Goal: Task Accomplishment & Management: Manage account settings

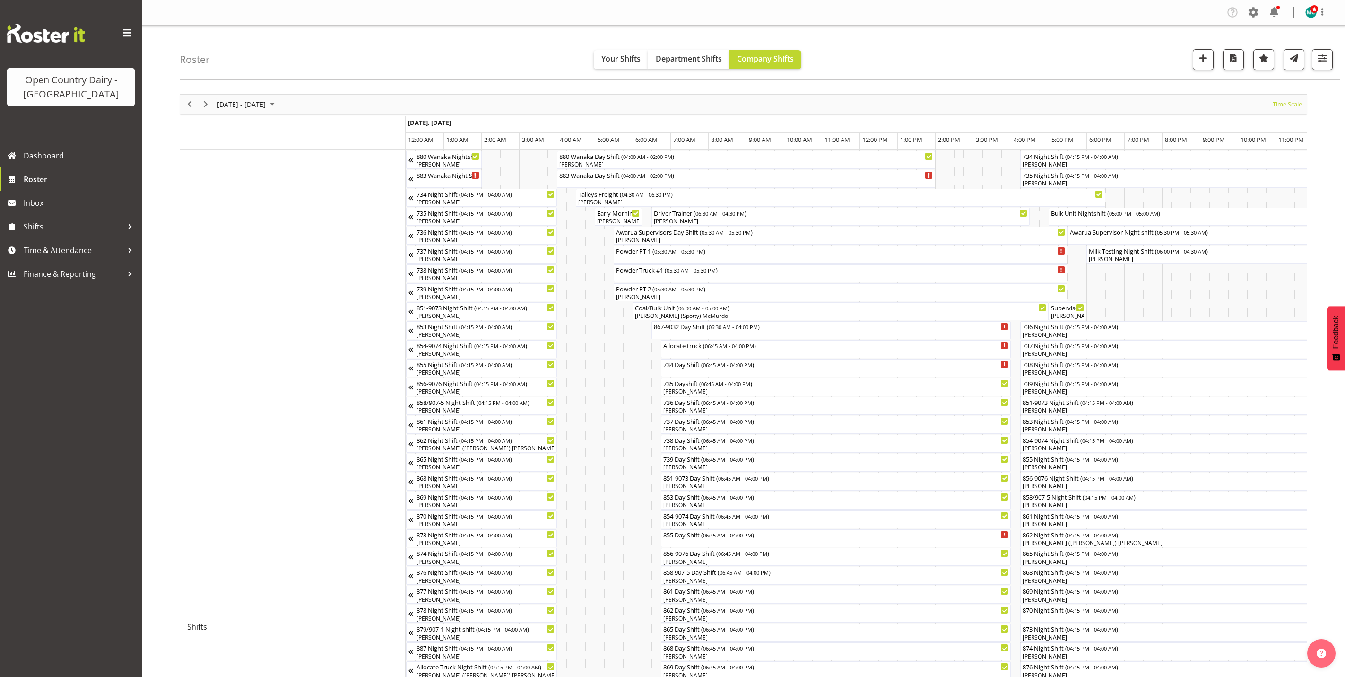
click at [239, 105] on span "[DATE] - [DATE]" at bounding box center [241, 104] width 51 height 12
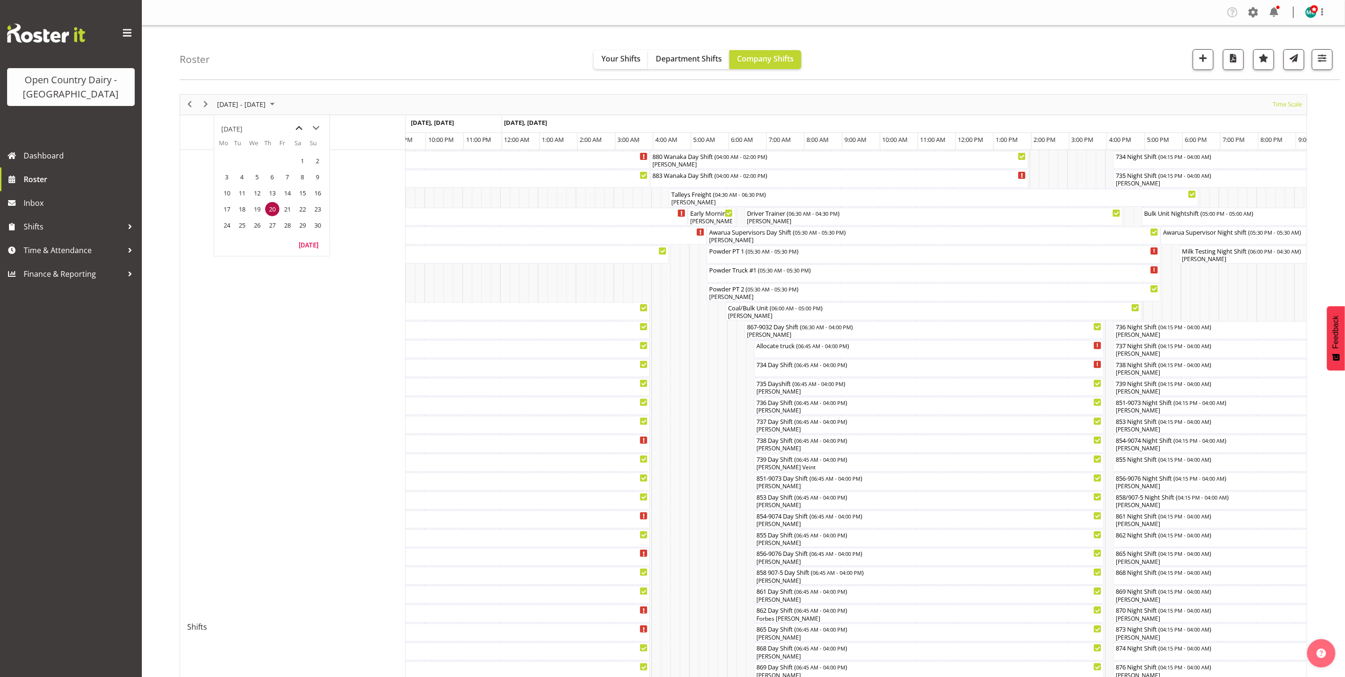
click at [301, 129] on span "previous month" at bounding box center [299, 128] width 17 height 17
click at [314, 129] on span "next month" at bounding box center [316, 128] width 17 height 17
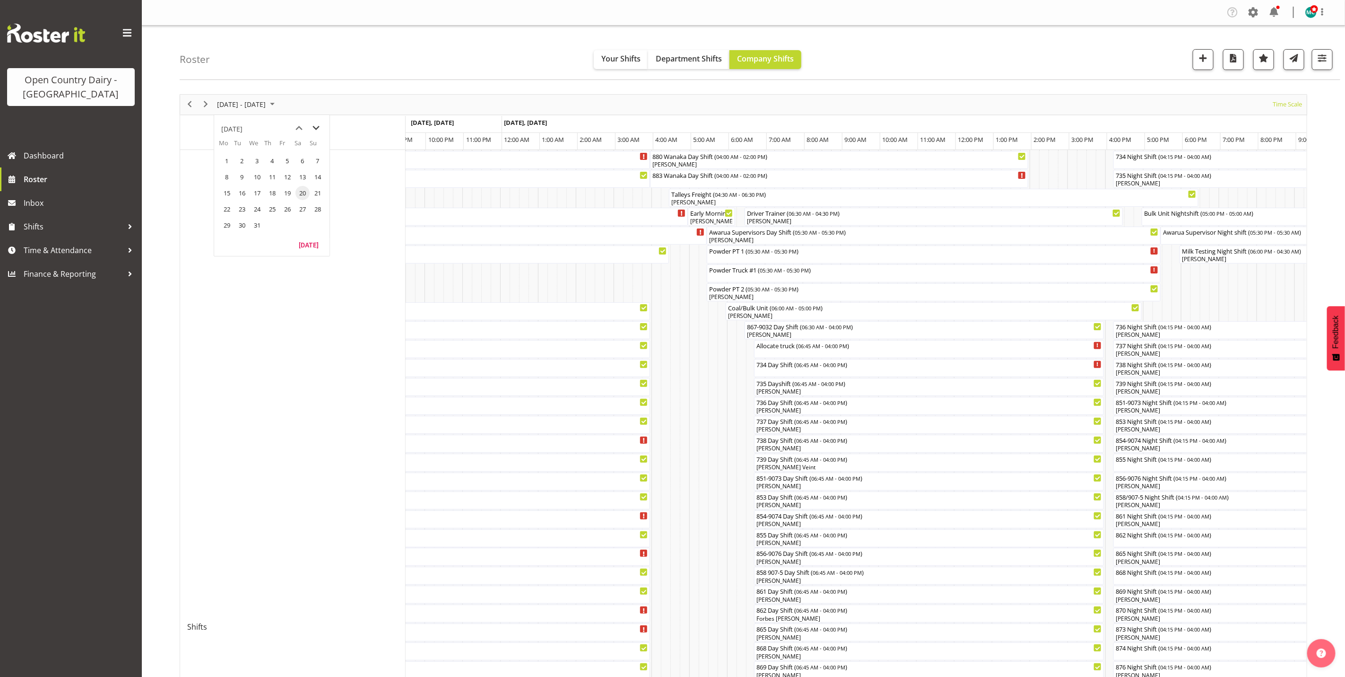
click at [314, 129] on span "next month" at bounding box center [316, 128] width 17 height 17
click at [303, 179] on span "7" at bounding box center [303, 177] width 14 height 14
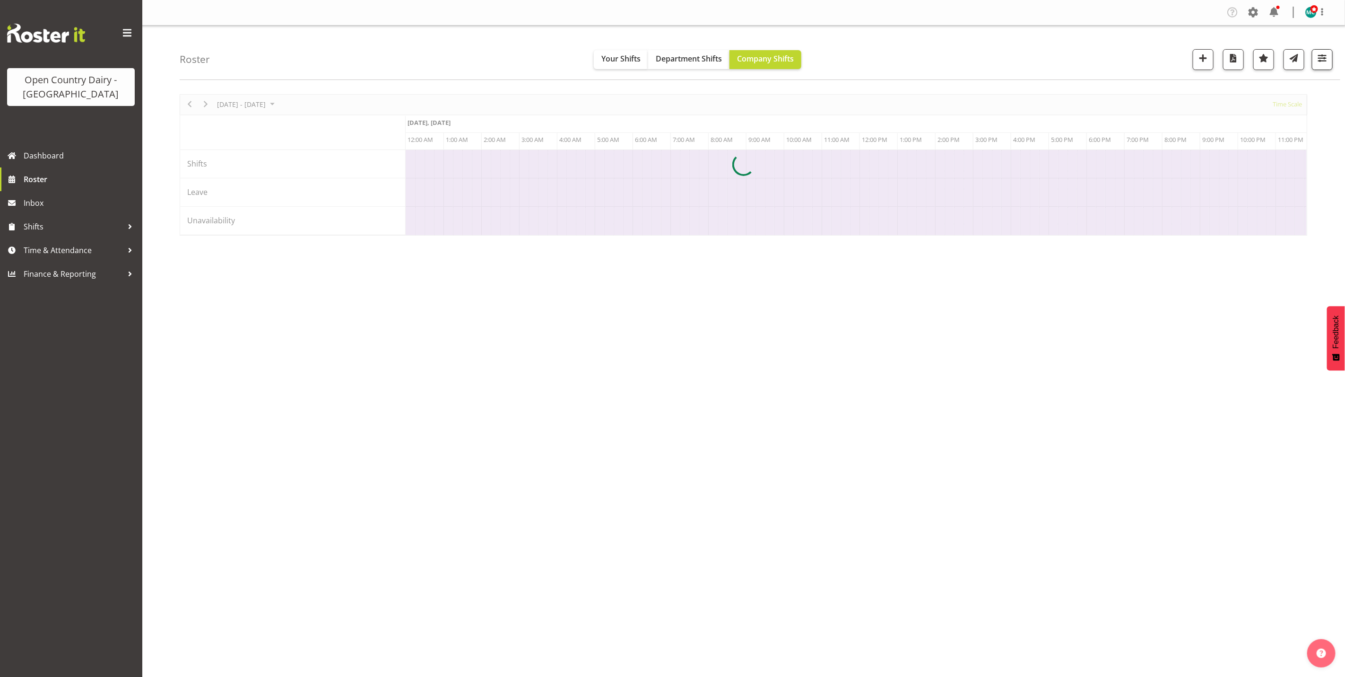
click at [952, 235] on div at bounding box center [744, 164] width 1128 height 141
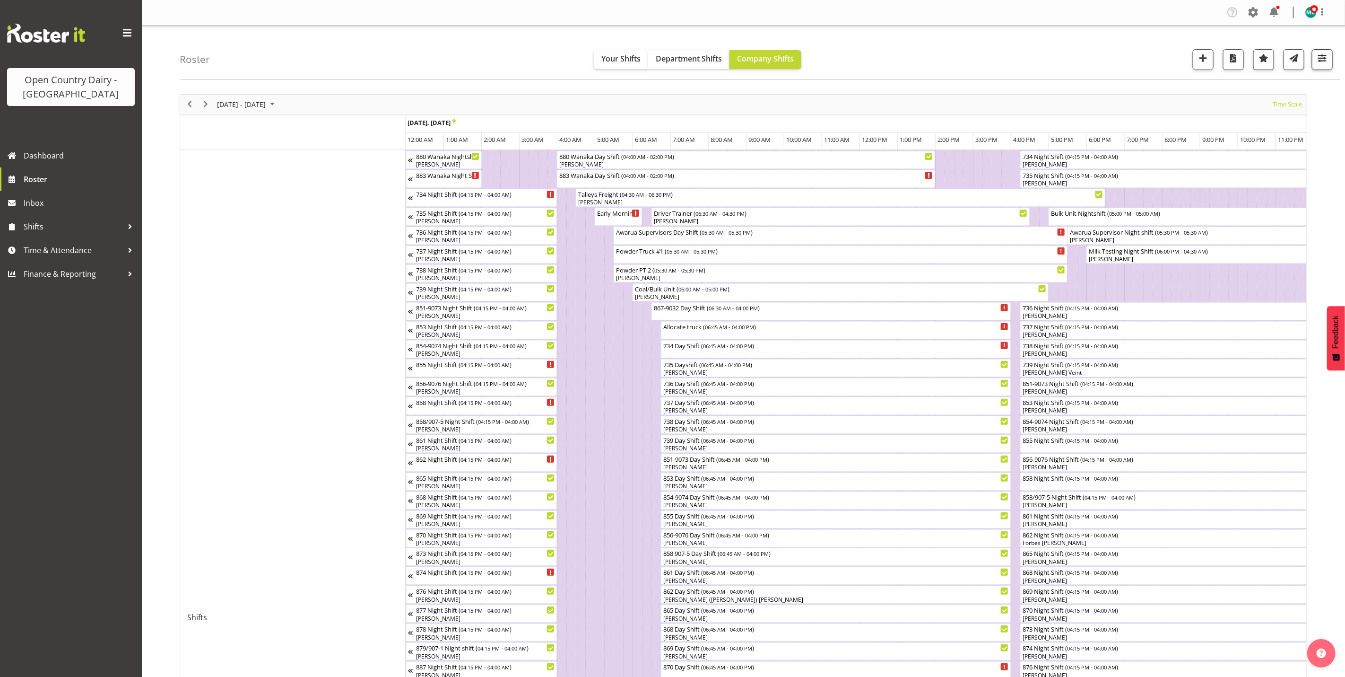
click at [1325, 61] on span "button" at bounding box center [1322, 58] width 12 height 12
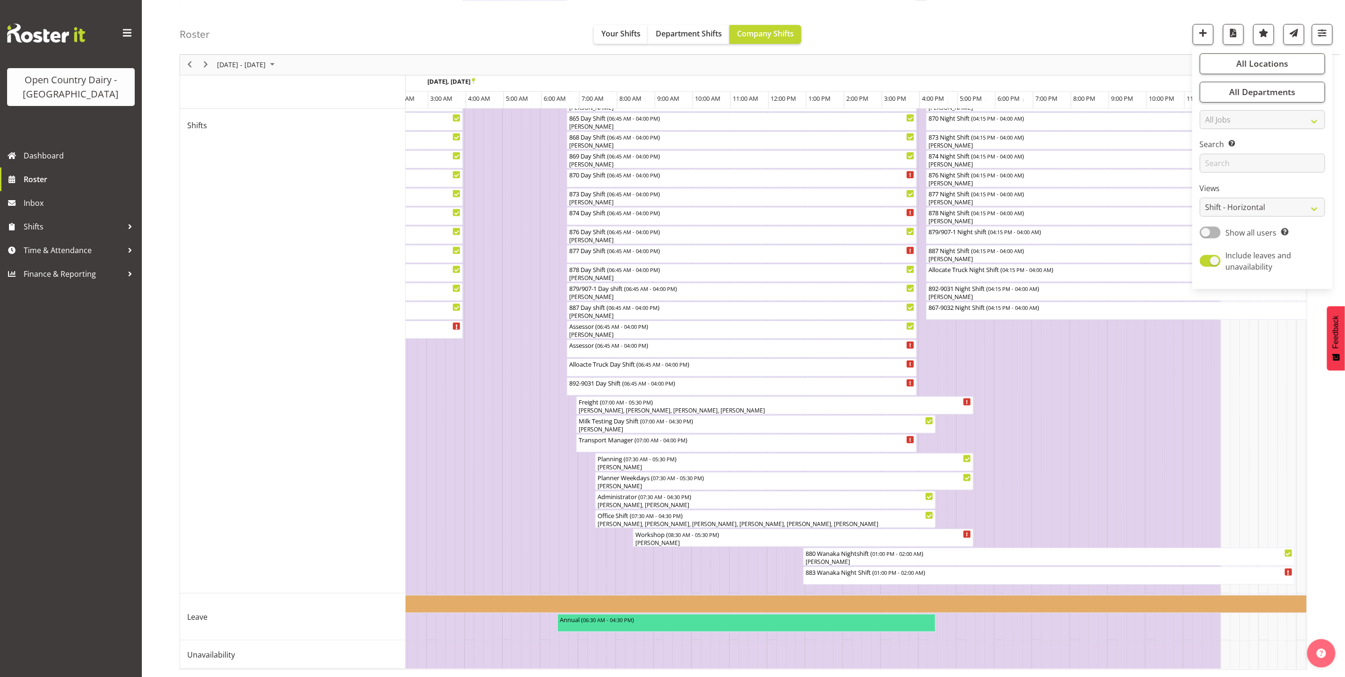
scroll to position [0, 3740]
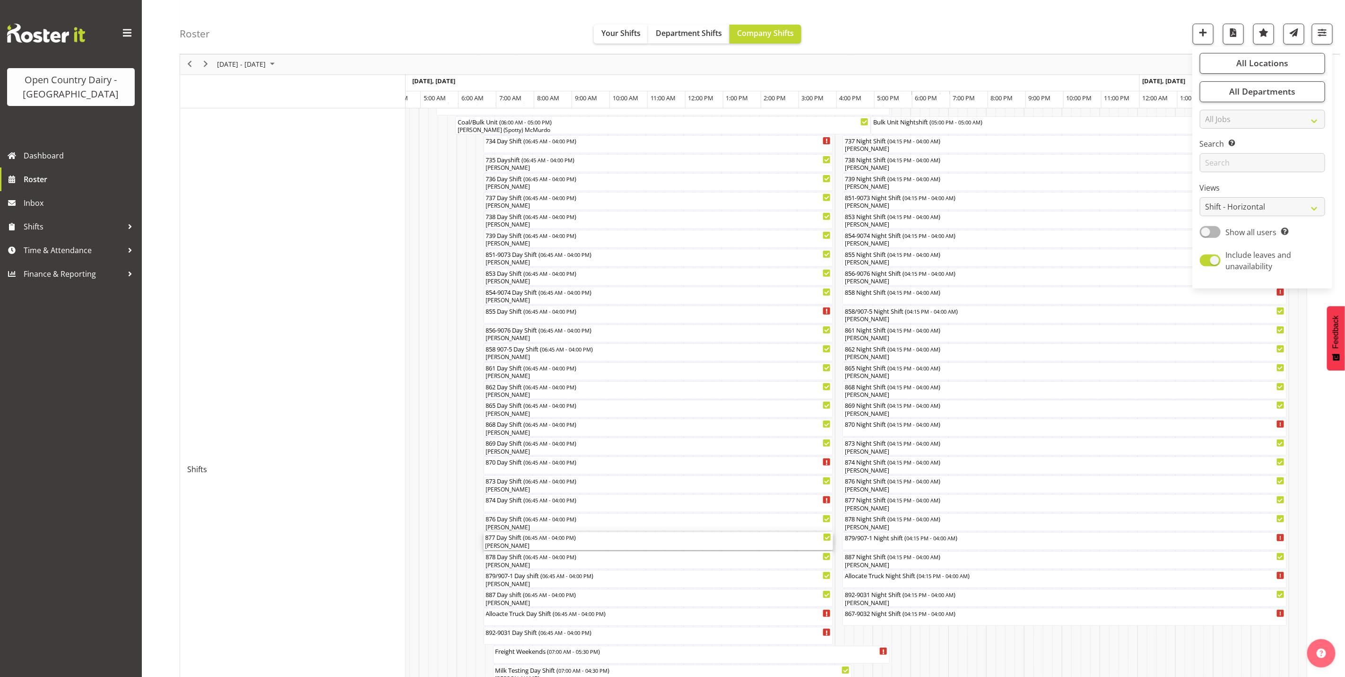
click at [521, 543] on div "[PERSON_NAME]" at bounding box center [659, 545] width 346 height 9
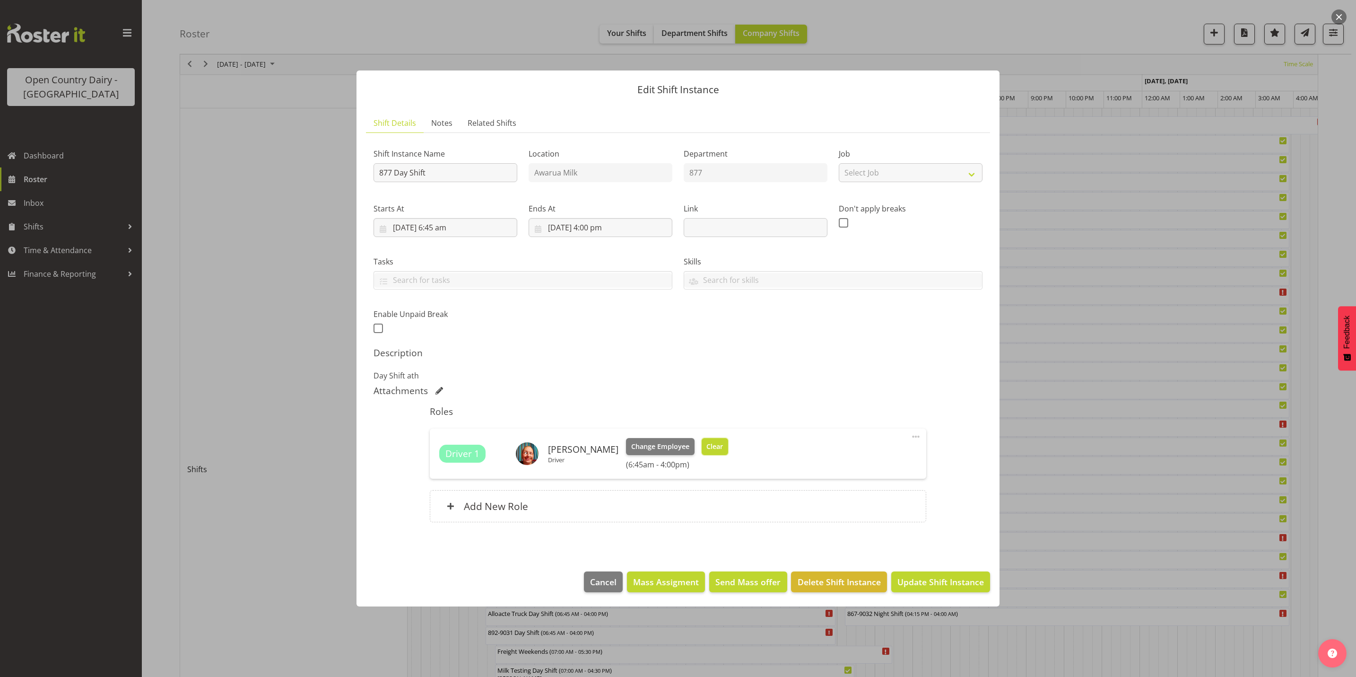
click at [708, 447] on span "Clear" at bounding box center [714, 446] width 17 height 10
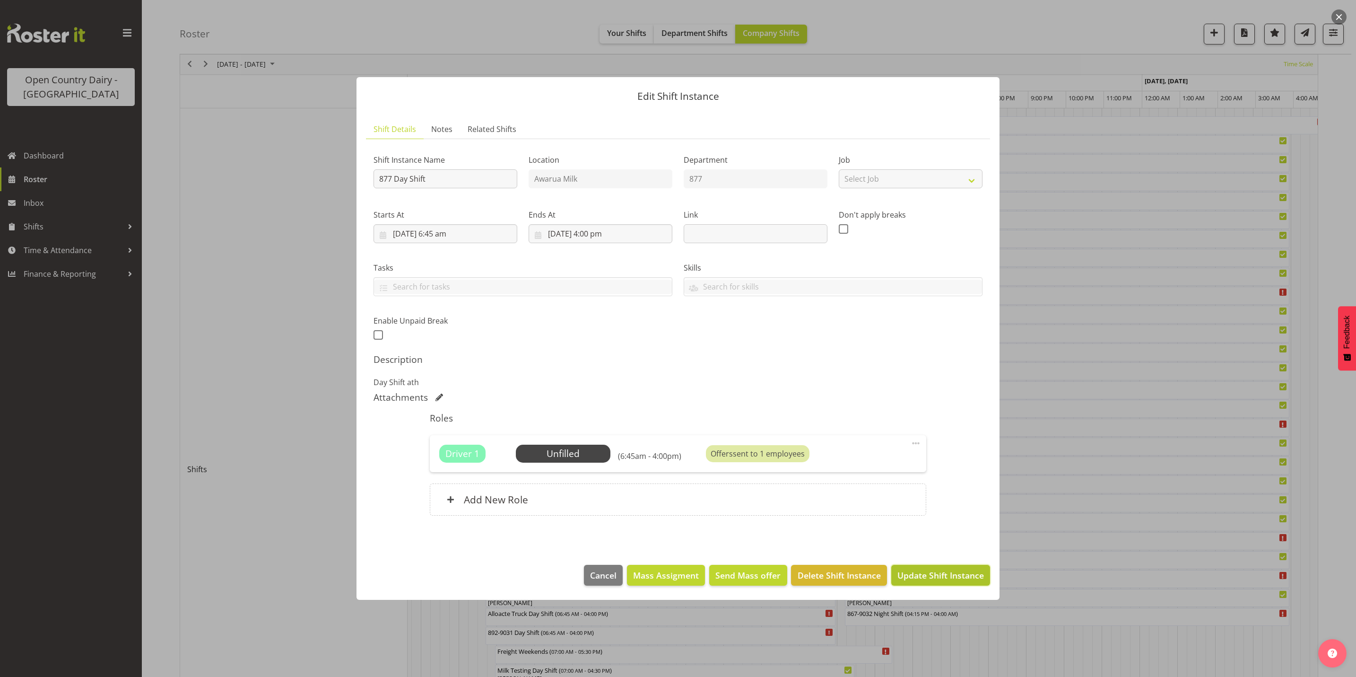
click at [921, 580] on span "Update Shift Instance" at bounding box center [940, 575] width 87 height 12
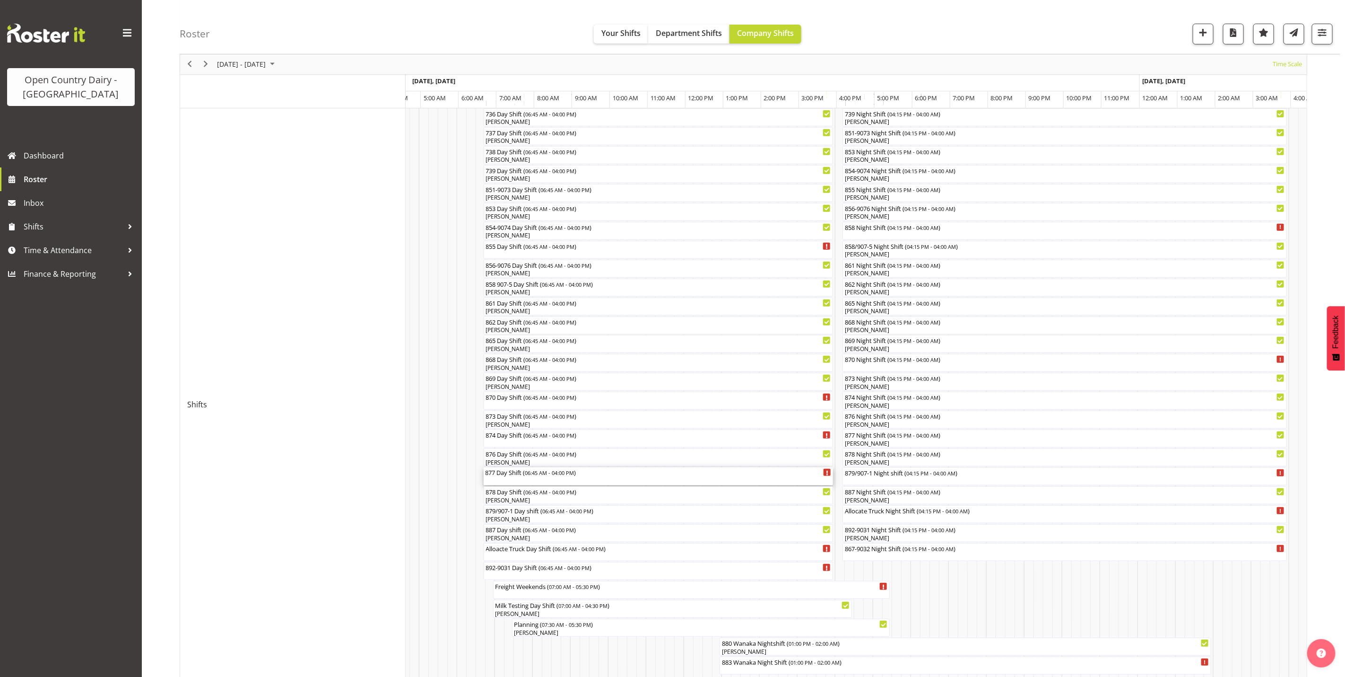
click at [511, 482] on div "877 Day Shift ( 06:45 AM - 04:00 PM )" at bounding box center [659, 476] width 346 height 18
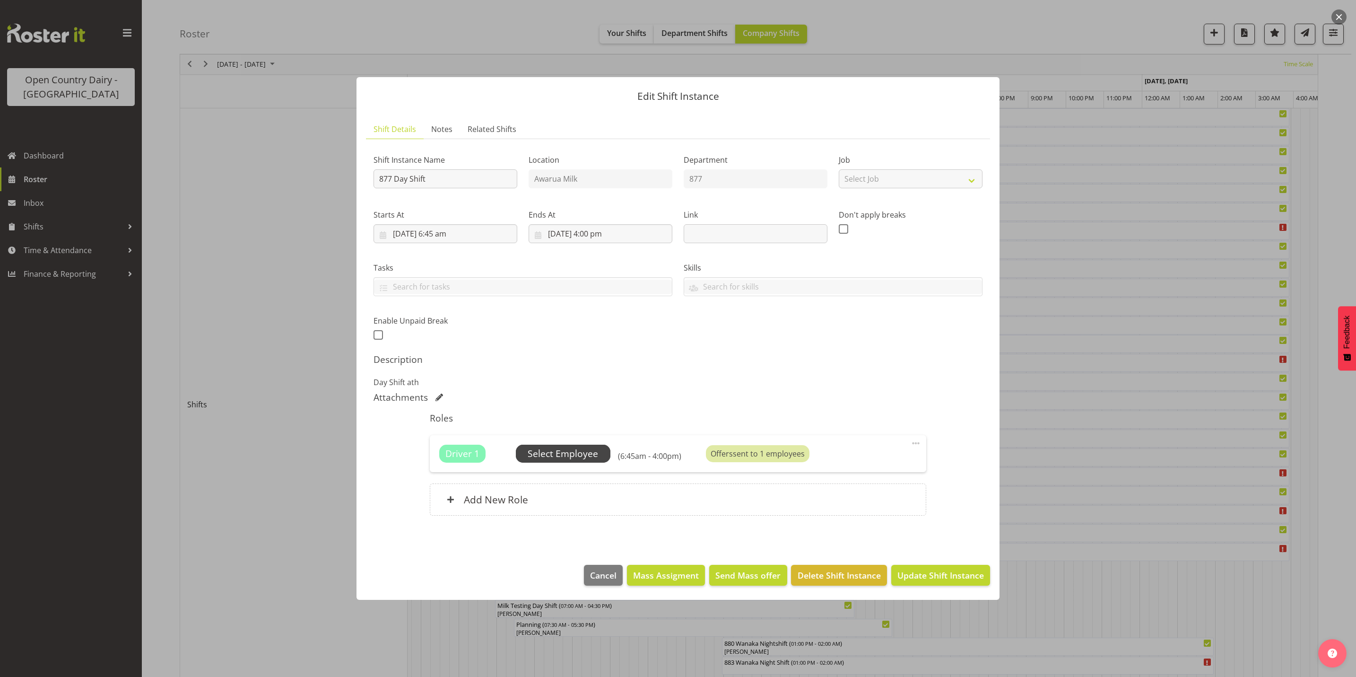
click at [563, 458] on span "Select Employee" at bounding box center [563, 454] width 70 height 14
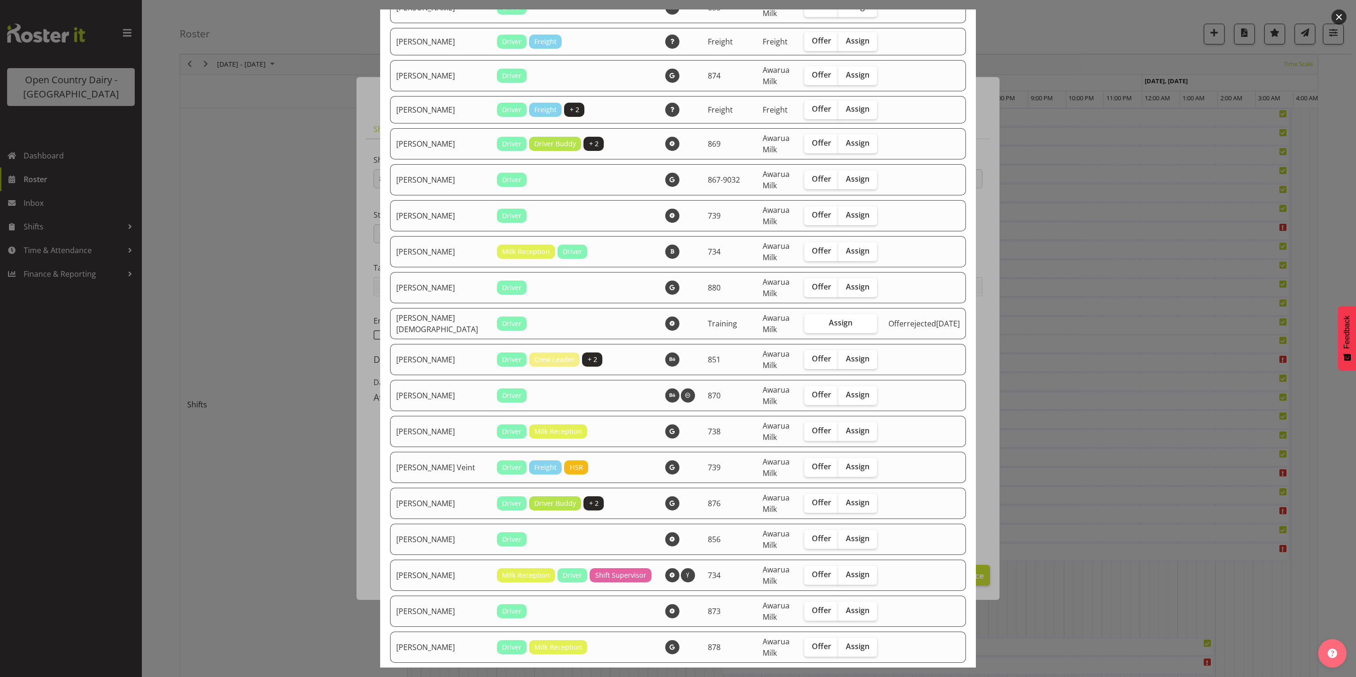
scroll to position [1764, 0]
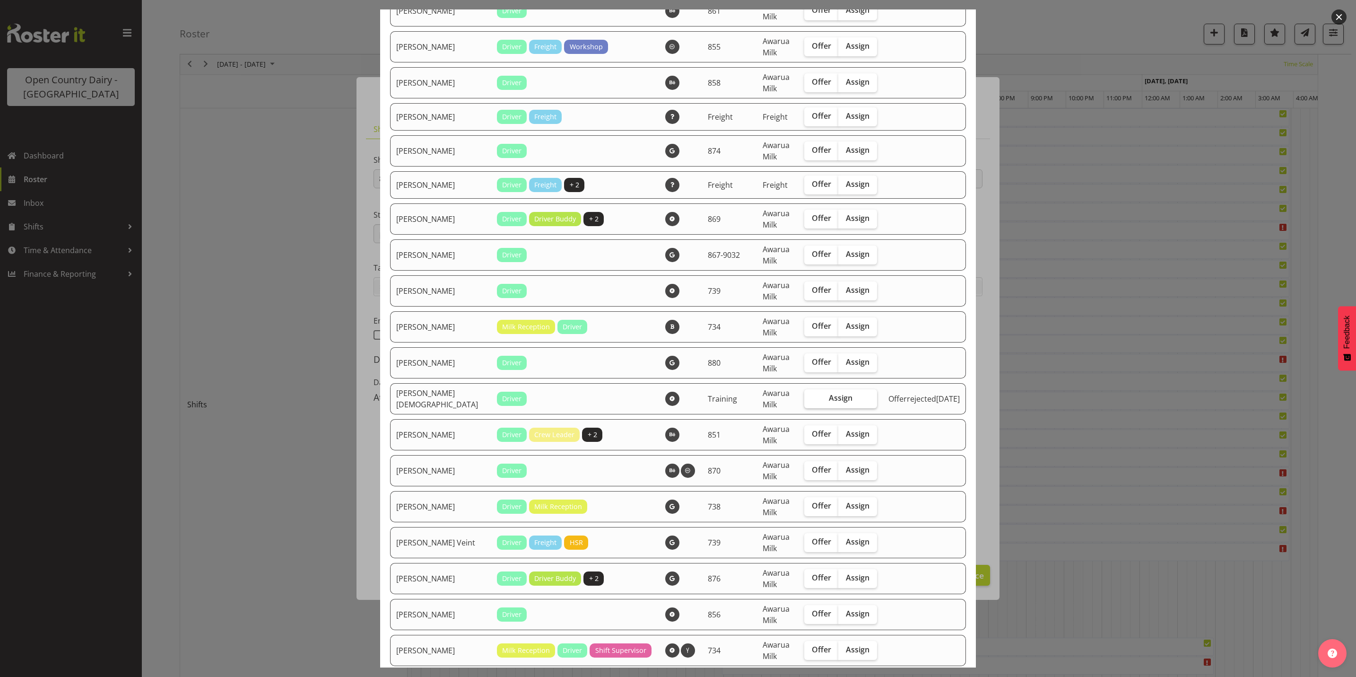
click at [838, 393] on span "Assign" at bounding box center [841, 397] width 24 height 9
click at [810, 395] on input "Assign" at bounding box center [807, 398] width 6 height 6
checkbox input "true"
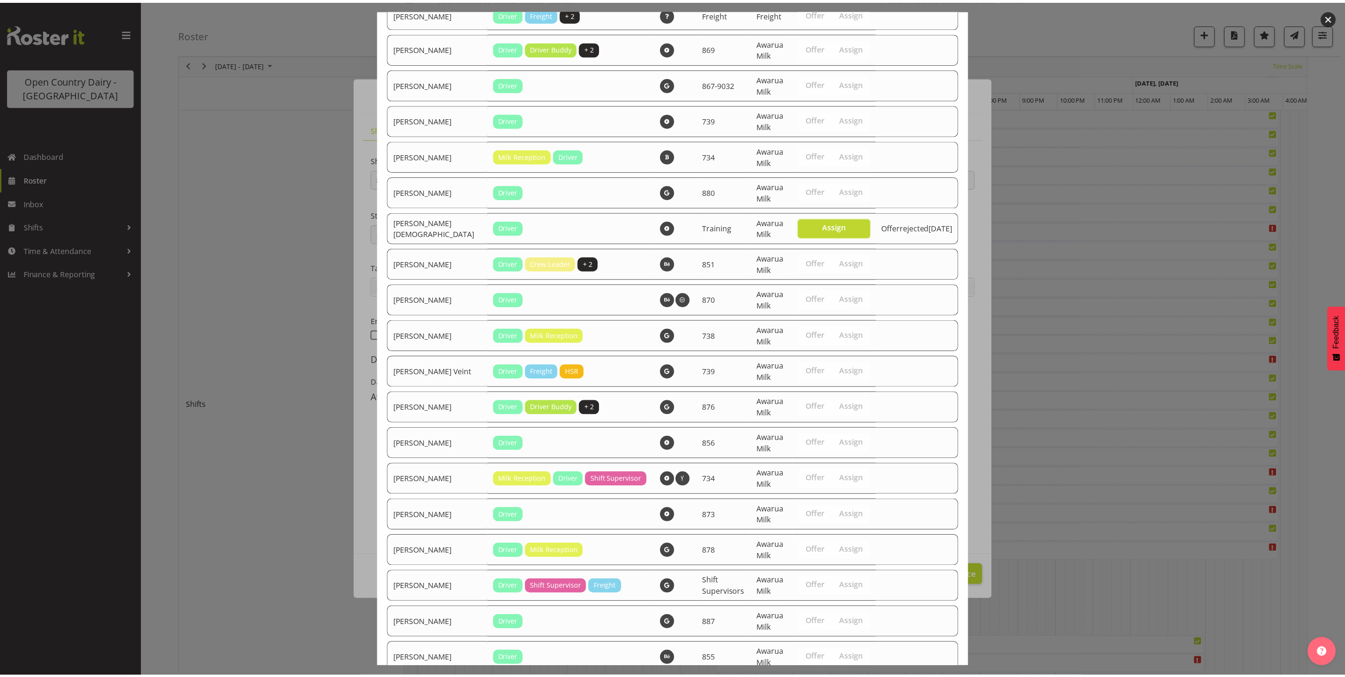
scroll to position [1976, 0]
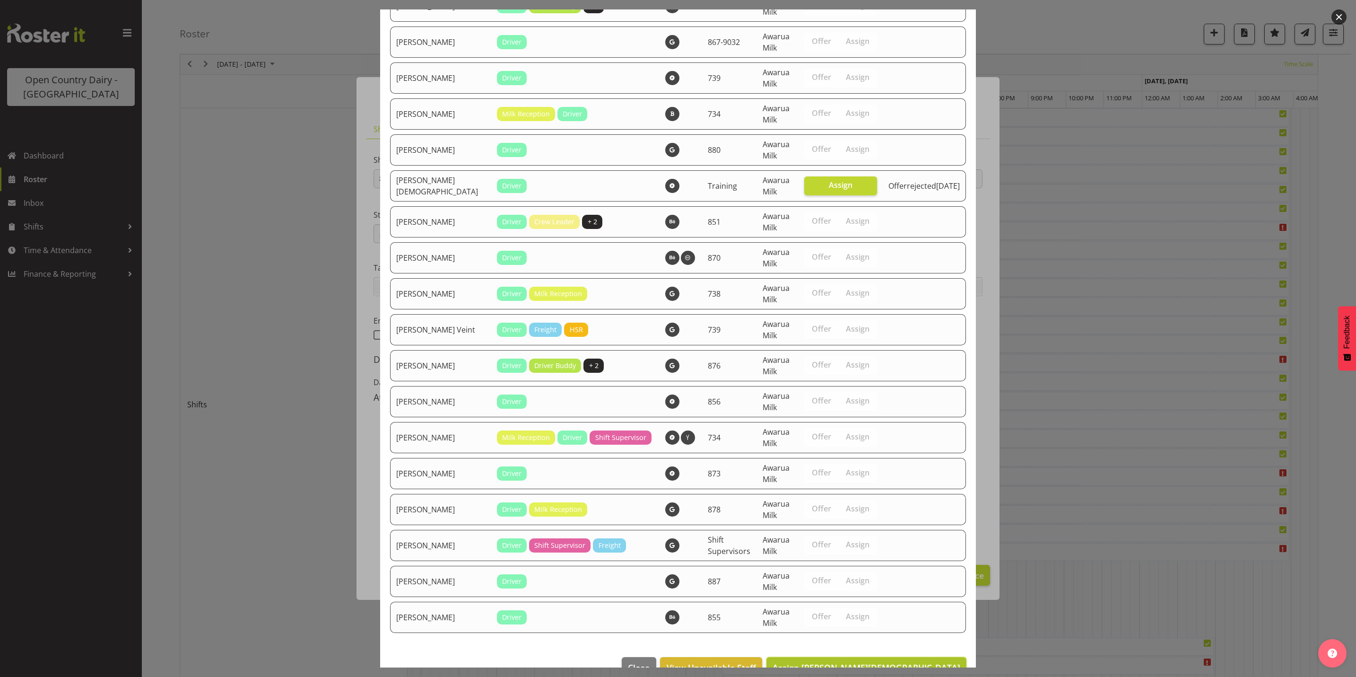
click at [890, 662] on span "Assign [PERSON_NAME][DEMOGRAPHIC_DATA]" at bounding box center [867, 667] width 188 height 11
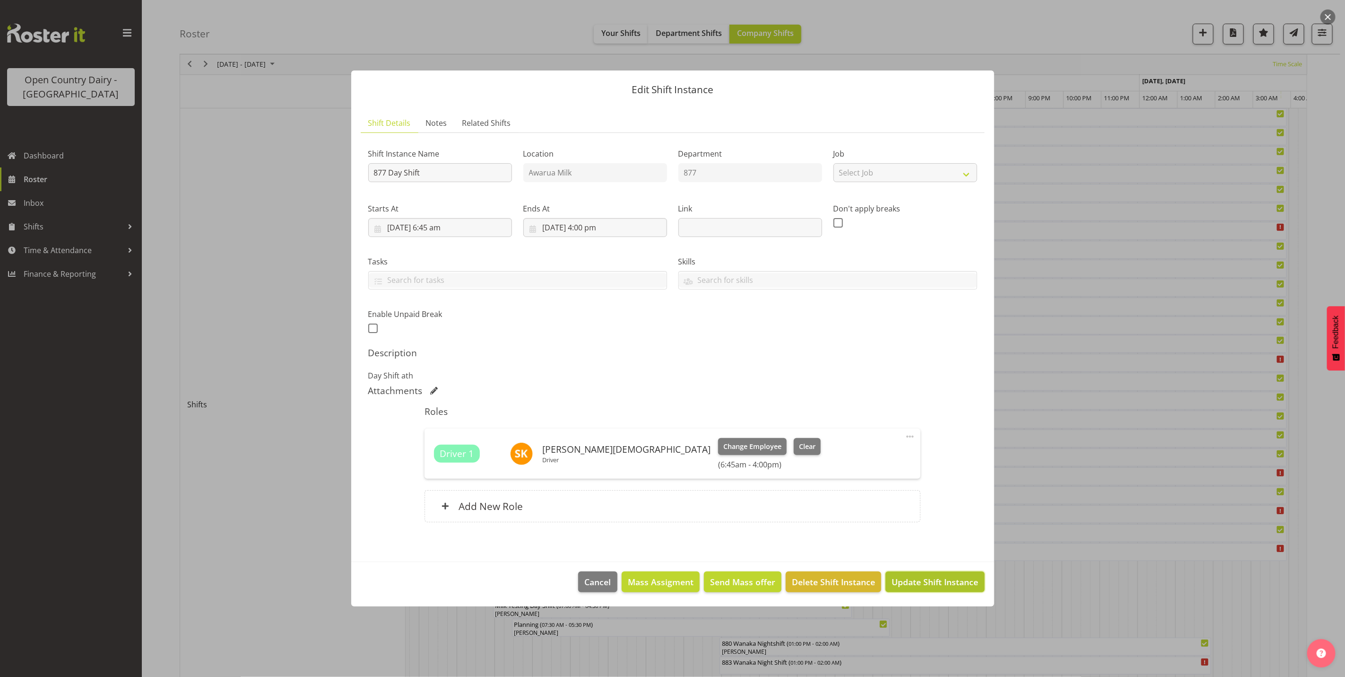
click at [931, 583] on span "Update Shift Instance" at bounding box center [935, 581] width 87 height 12
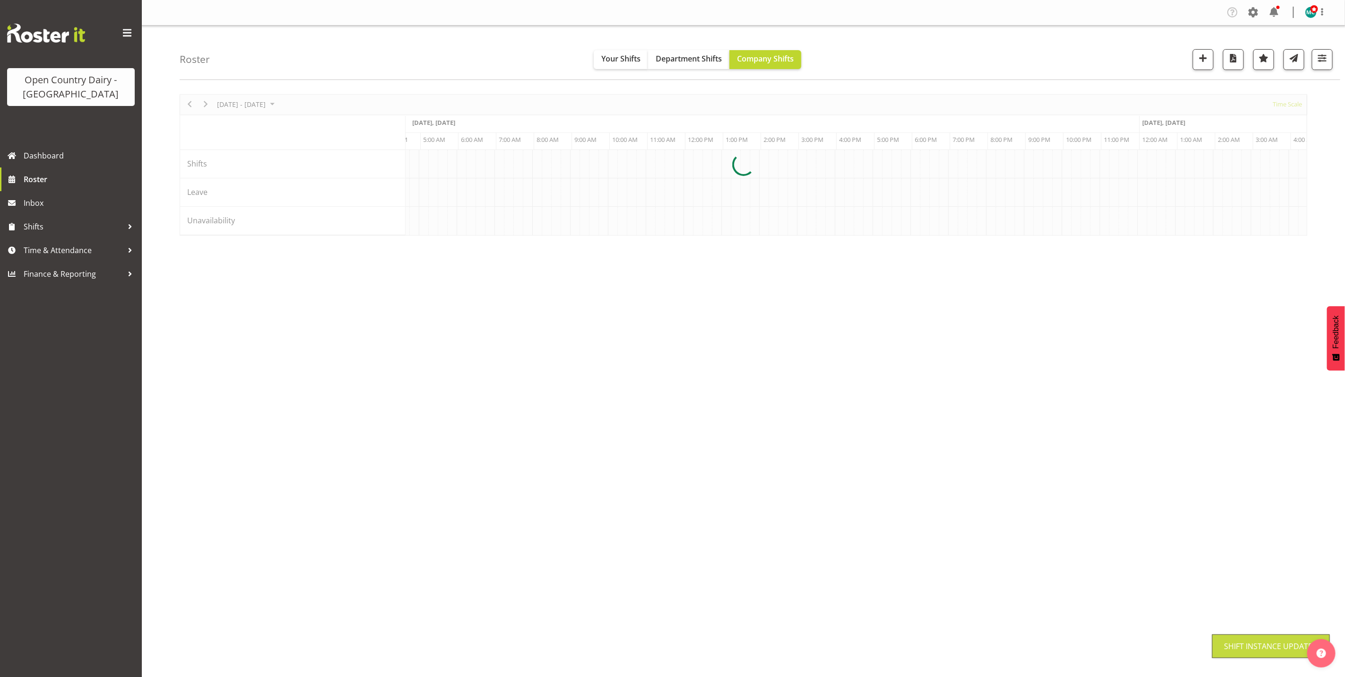
scroll to position [0, 0]
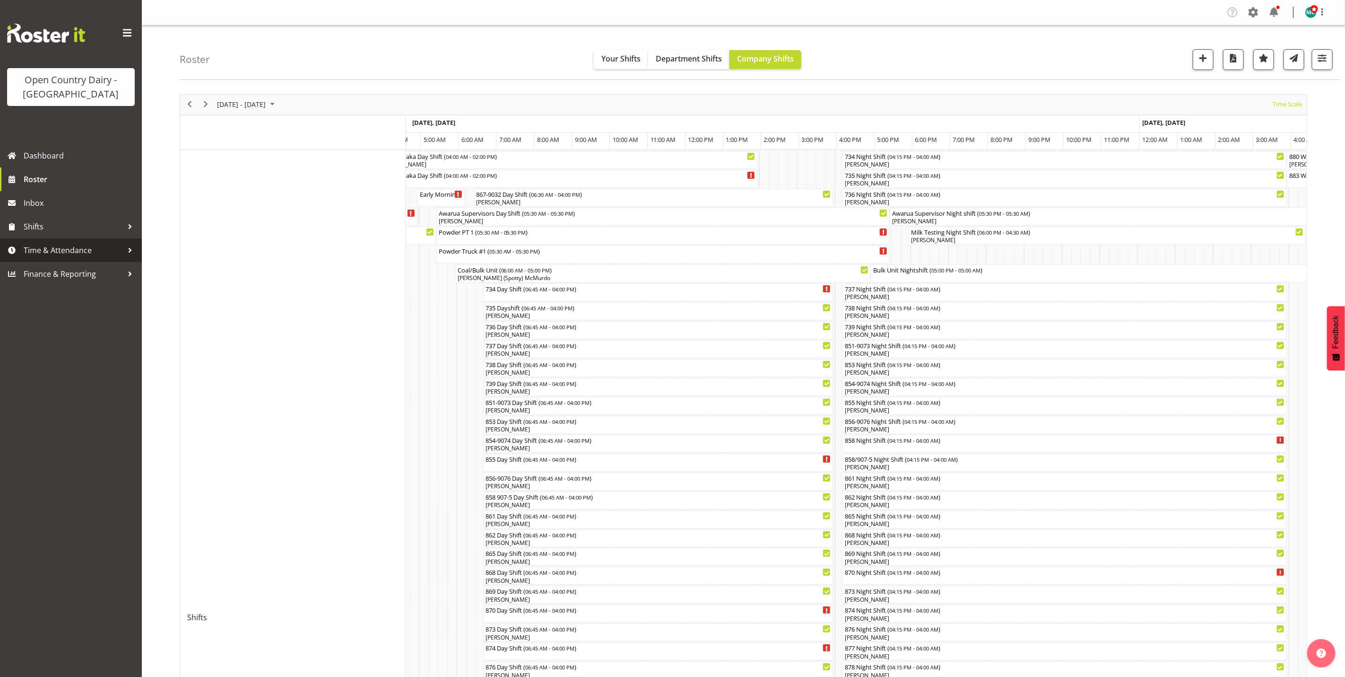
click at [47, 252] on span "Time & Attendance" at bounding box center [73, 250] width 99 height 14
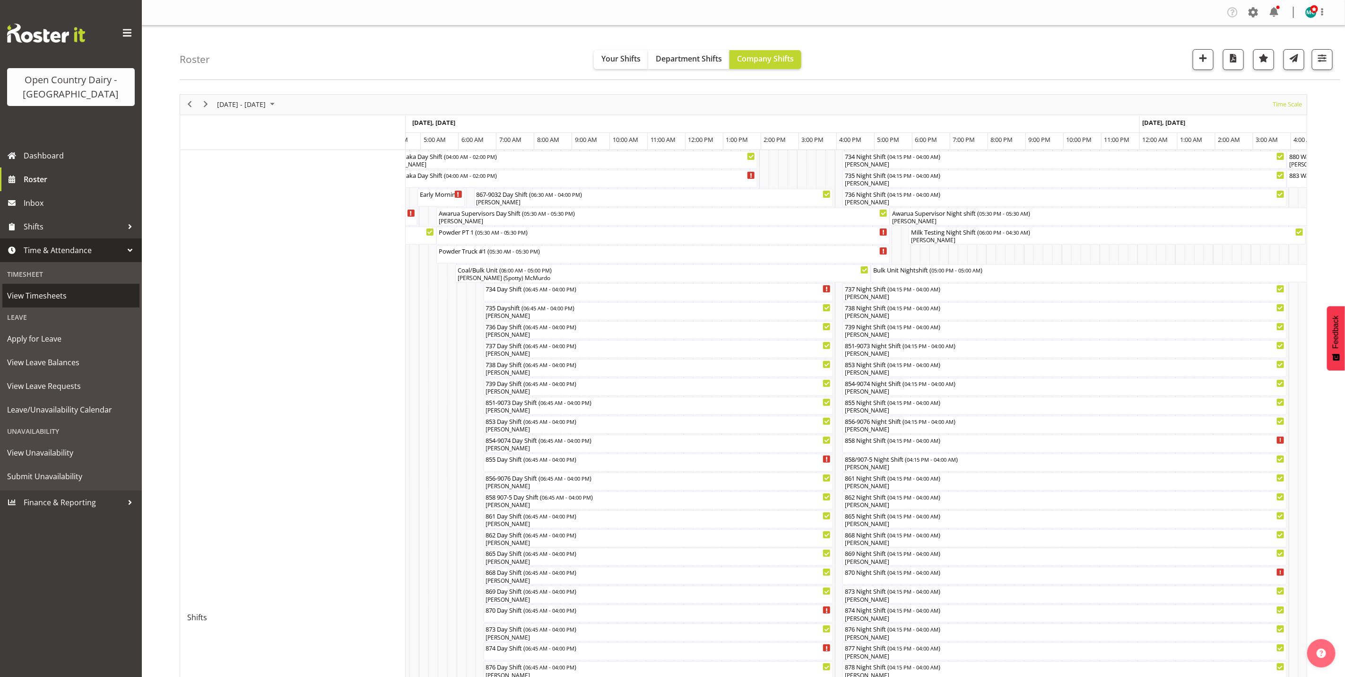
click at [26, 296] on span "View Timesheets" at bounding box center [71, 295] width 128 height 14
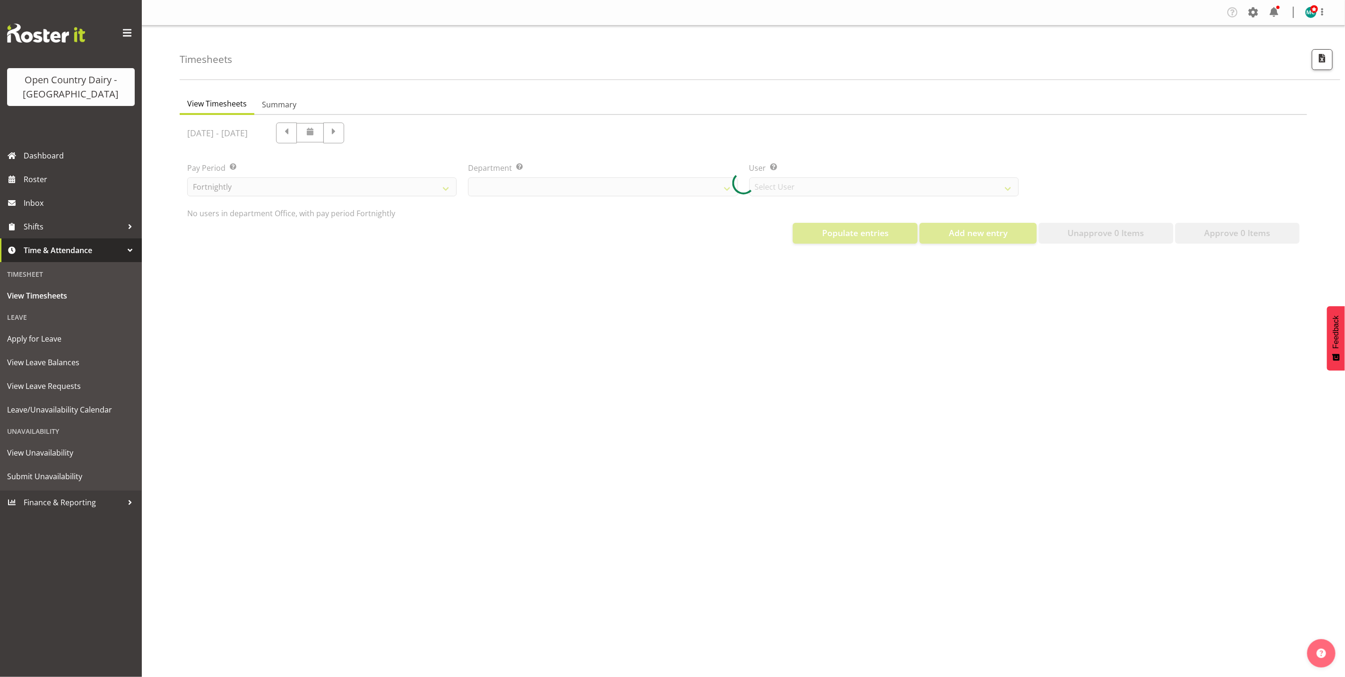
click at [543, 189] on div at bounding box center [744, 183] width 1128 height 136
click at [608, 191] on div at bounding box center [744, 183] width 1128 height 136
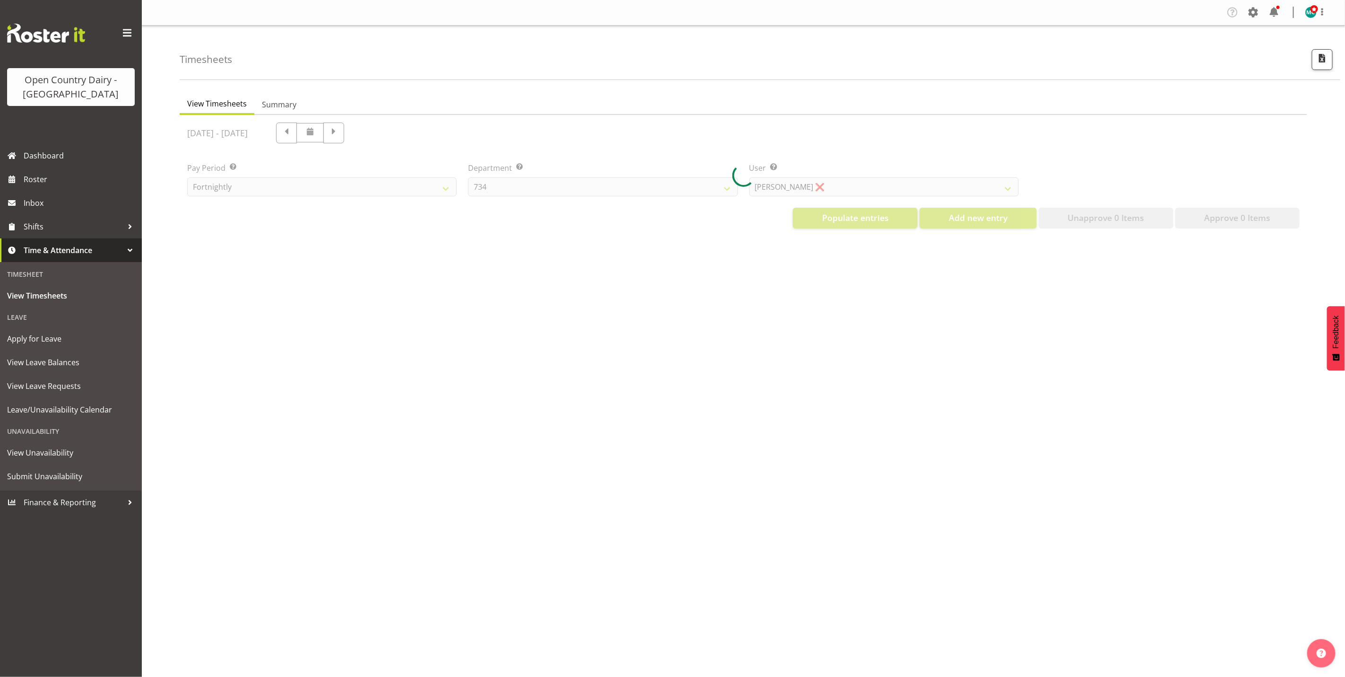
select select "699"
select select "8449"
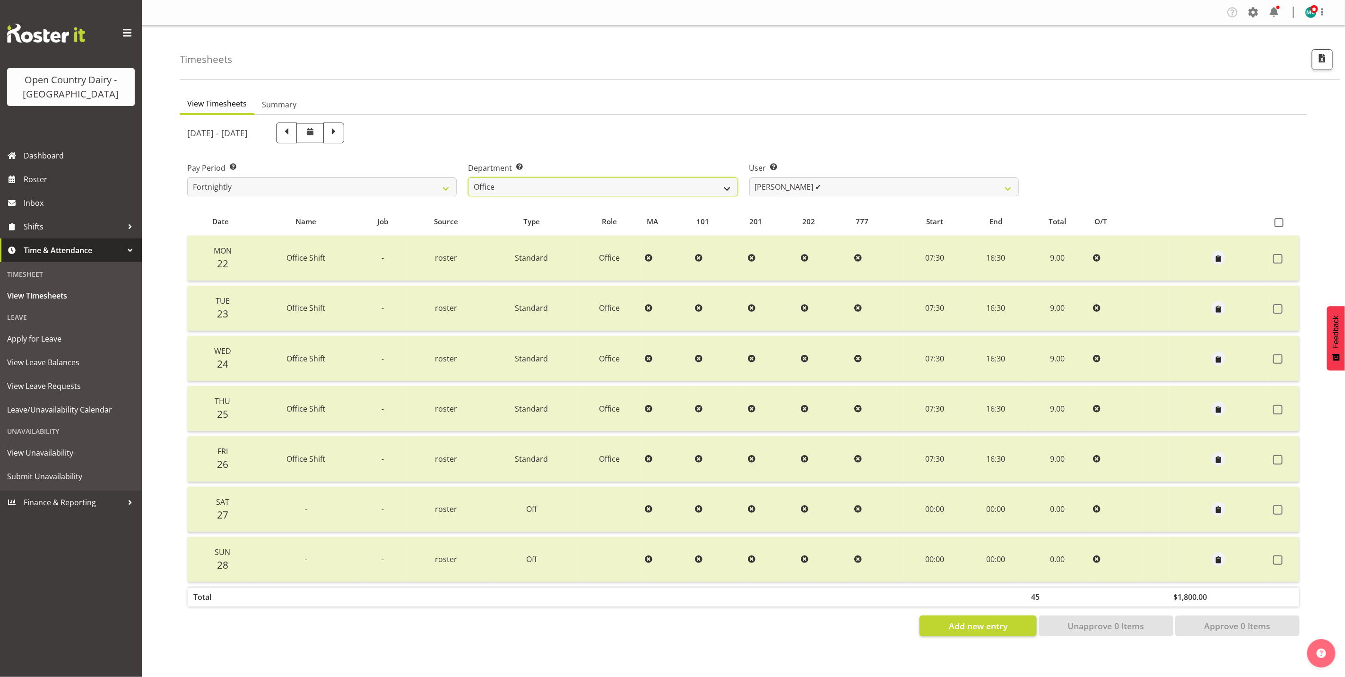
click at [724, 192] on select "734 735 736 737 738 739 851 853 854 855 856 858 861 862 865 867-9032 868 869 87…" at bounding box center [603, 186] width 270 height 19
select select "668"
click at [468, 177] on select "734 735 736 737 738 739 851 853 854 855 856 858 861 862 865 867-9032 868 869 87…" at bounding box center [603, 186] width 270 height 19
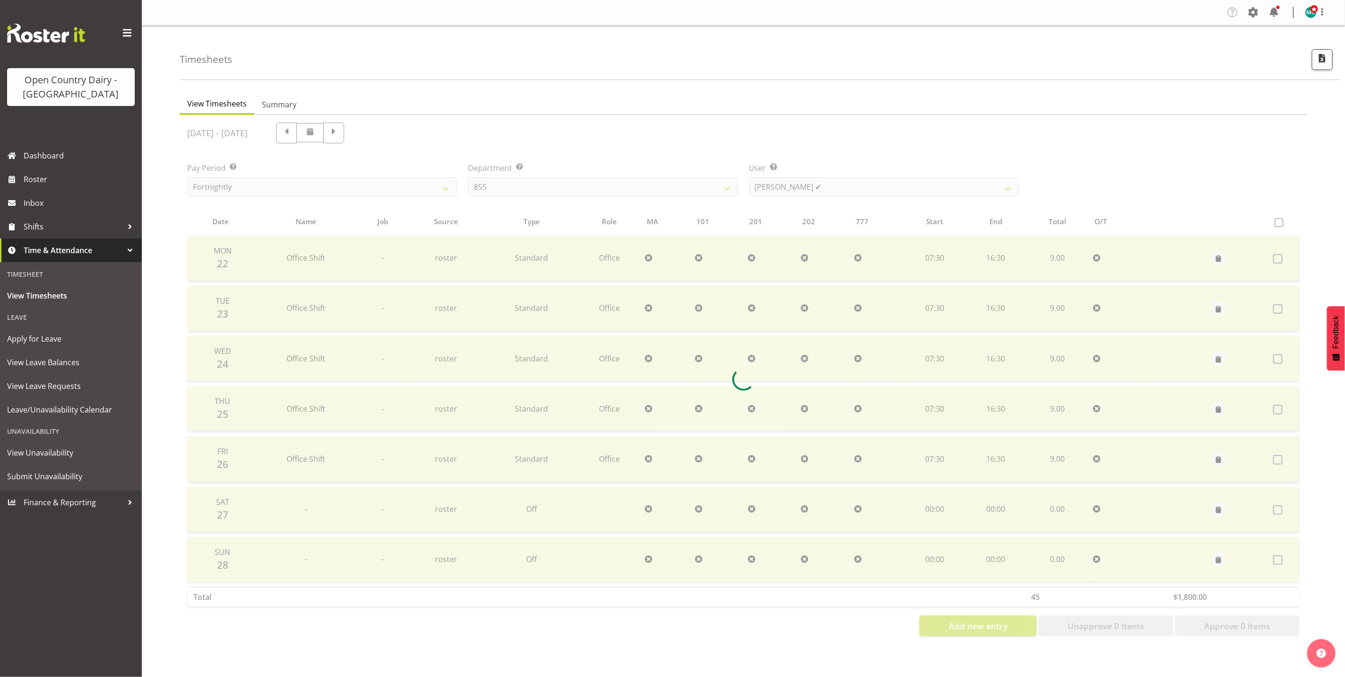
click at [844, 190] on div at bounding box center [744, 379] width 1128 height 529
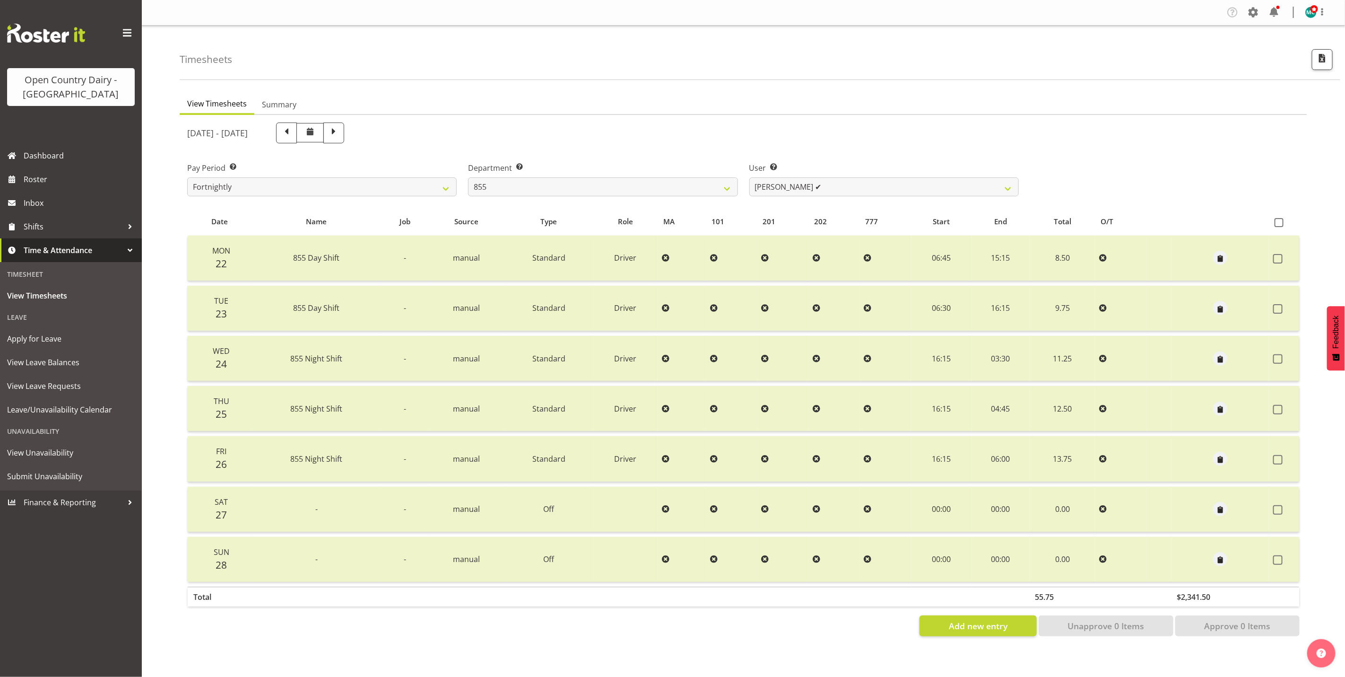
click at [340, 132] on span at bounding box center [334, 132] width 12 height 12
select select
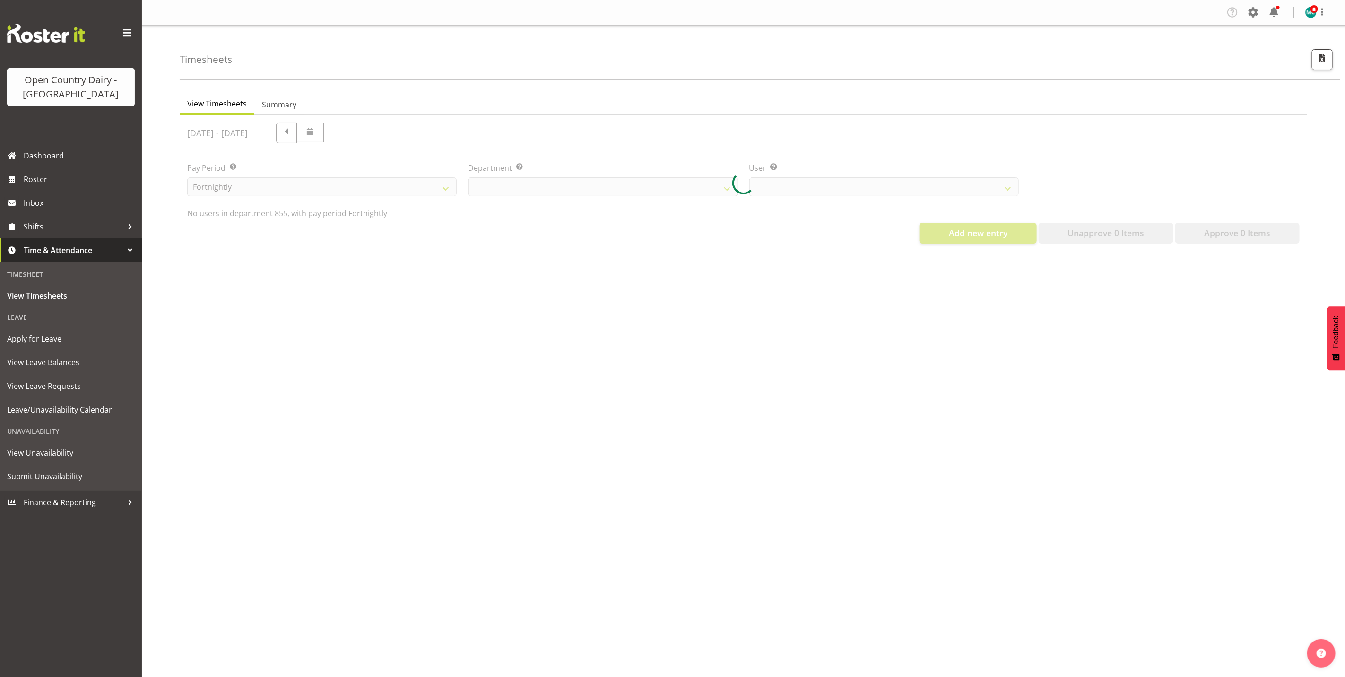
select select "668"
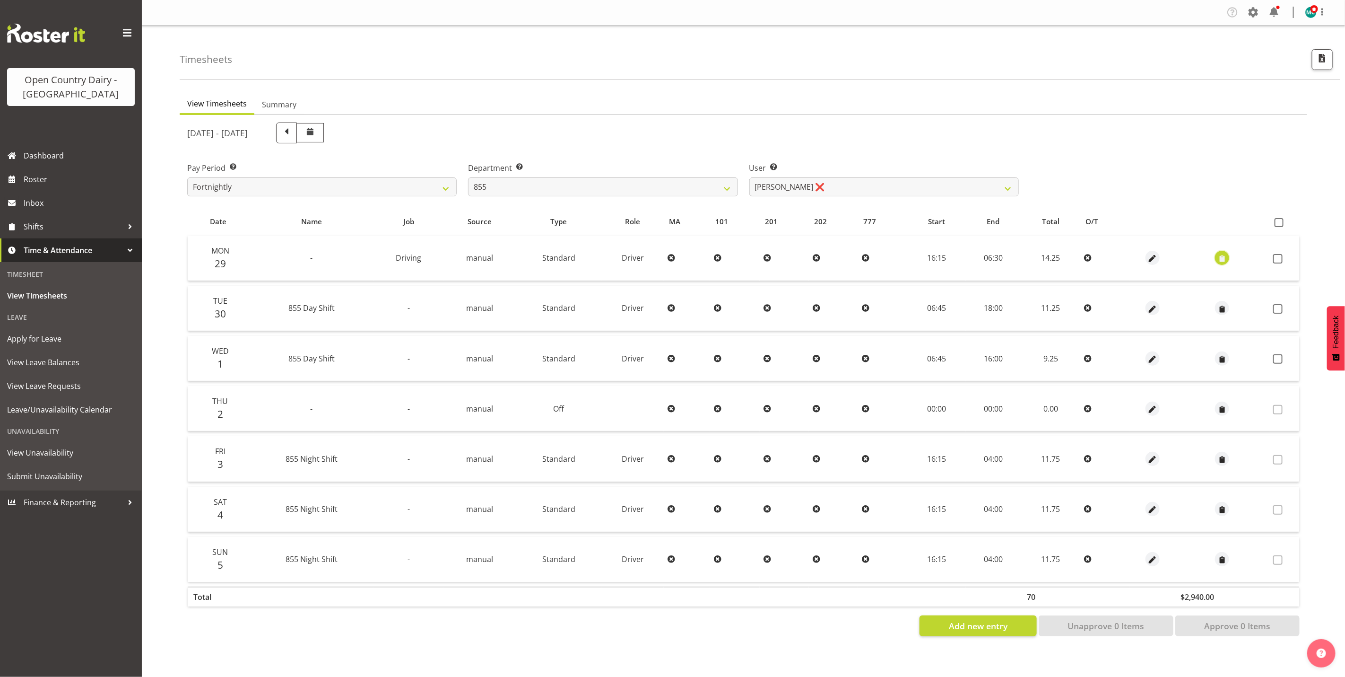
click at [1217, 259] on span "button" at bounding box center [1222, 258] width 11 height 11
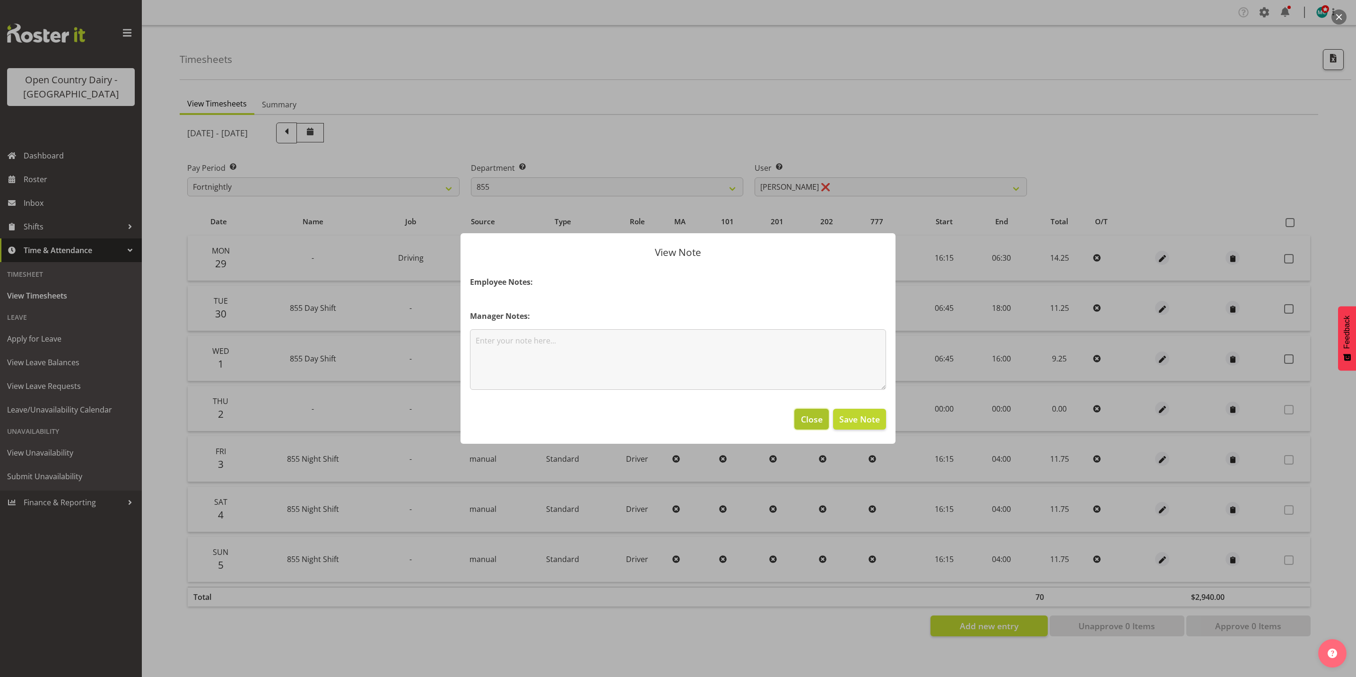
click at [818, 421] on span "Close" at bounding box center [812, 419] width 22 height 12
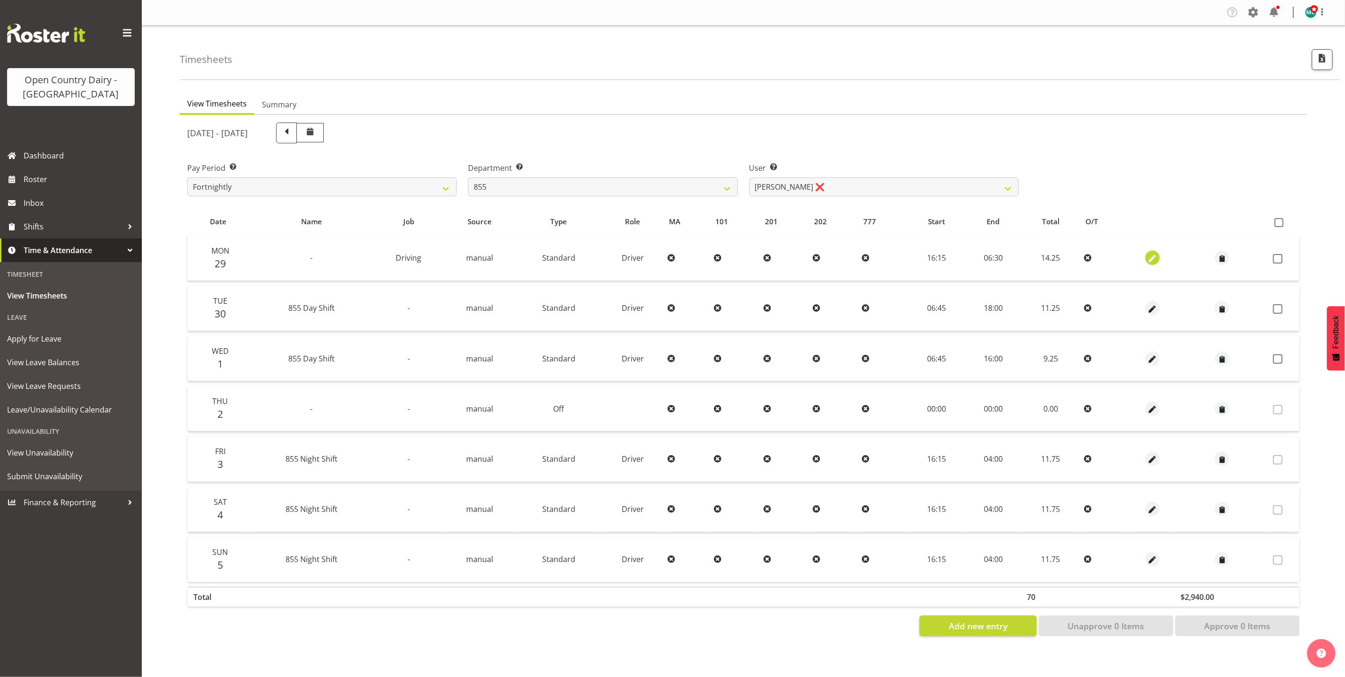
click at [1149, 257] on span "button" at bounding box center [1152, 258] width 11 height 11
select select "Standard"
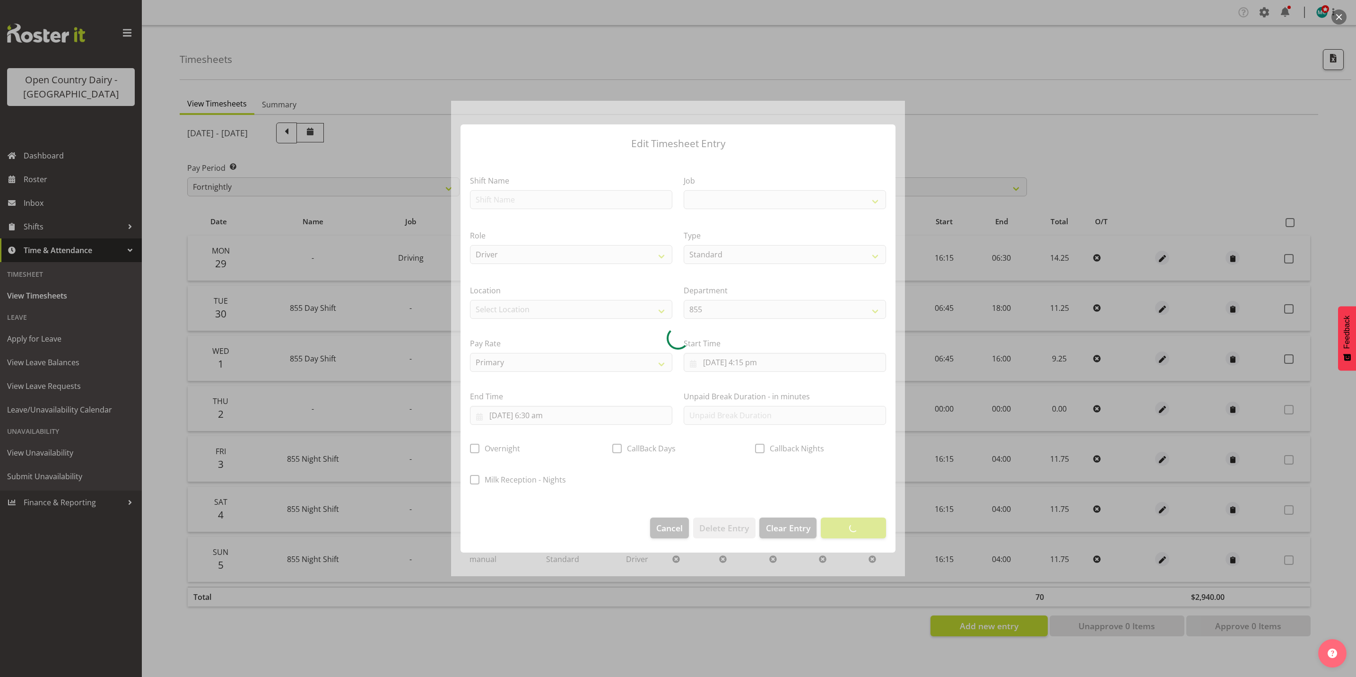
select select "10670"
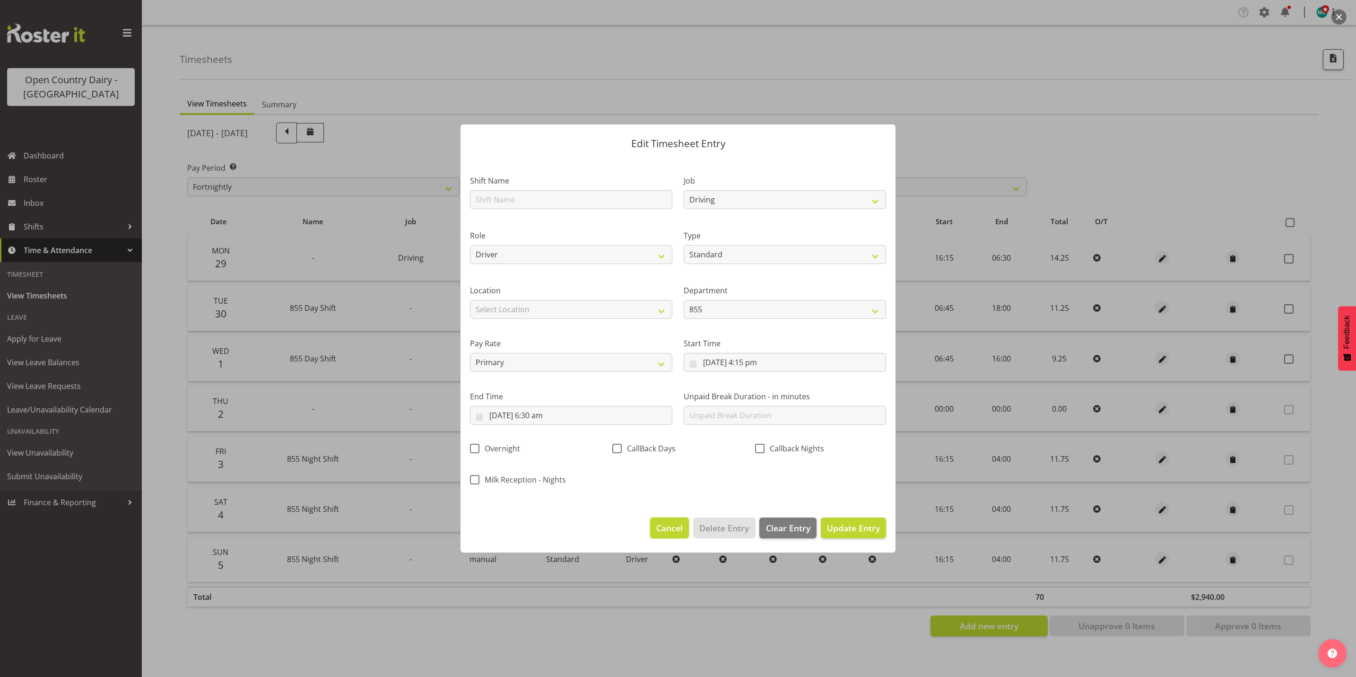
click at [671, 524] on span "Cancel" at bounding box center [669, 528] width 26 height 12
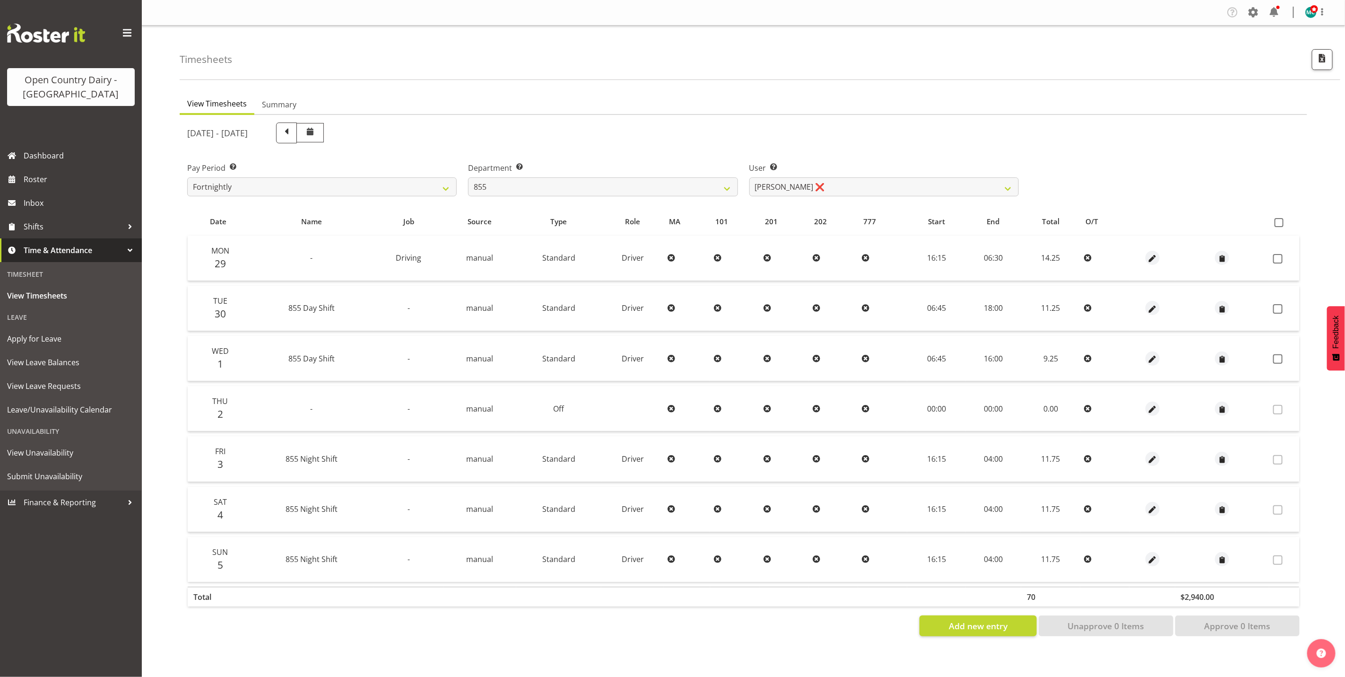
click at [451, 263] on td "manual" at bounding box center [480, 257] width 73 height 45
click at [1084, 260] on icon at bounding box center [1088, 258] width 8 height 8
click at [1223, 260] on span "button" at bounding box center [1222, 258] width 11 height 11
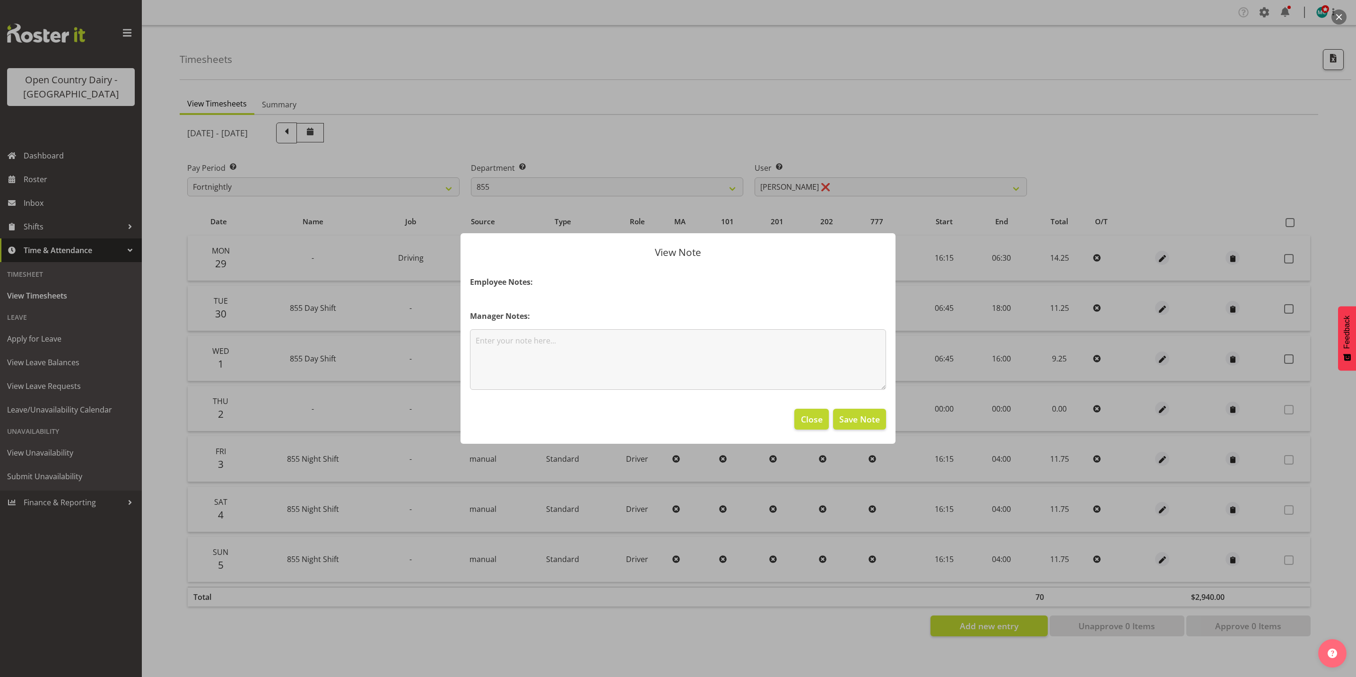
click at [1159, 252] on div at bounding box center [678, 338] width 1356 height 677
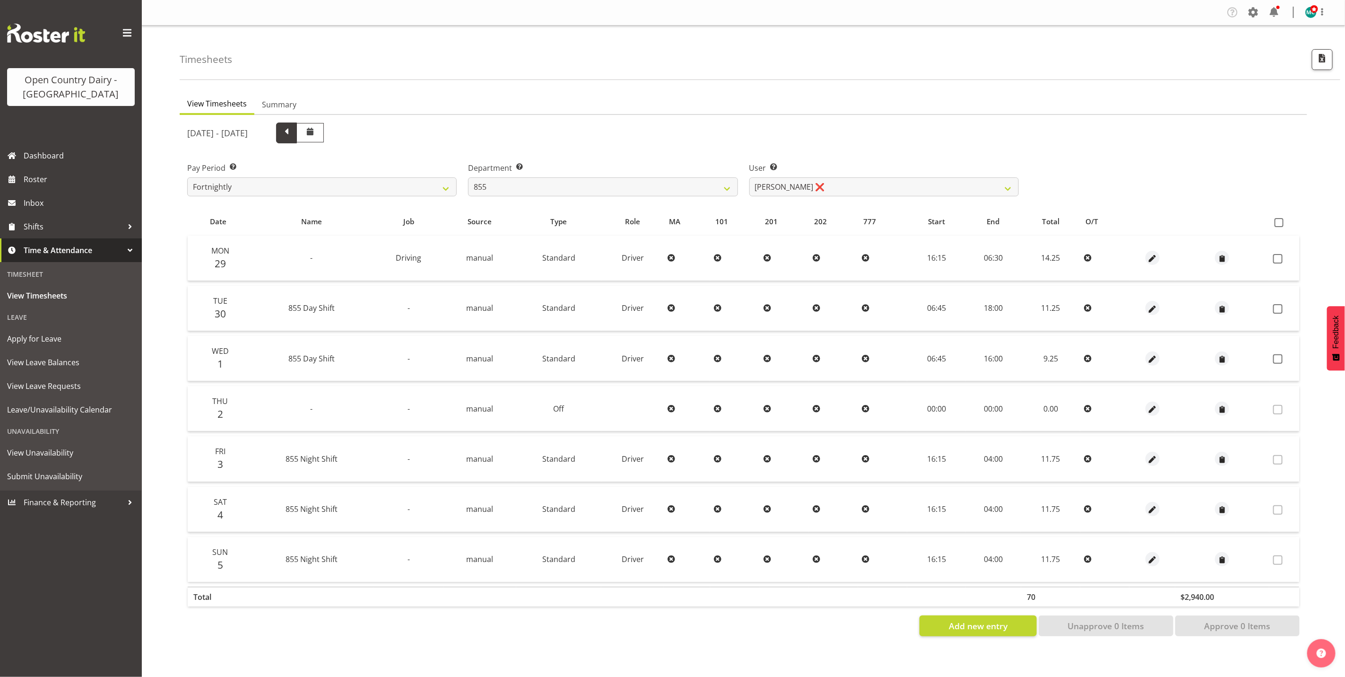
click at [293, 129] on span at bounding box center [286, 132] width 12 height 12
select select
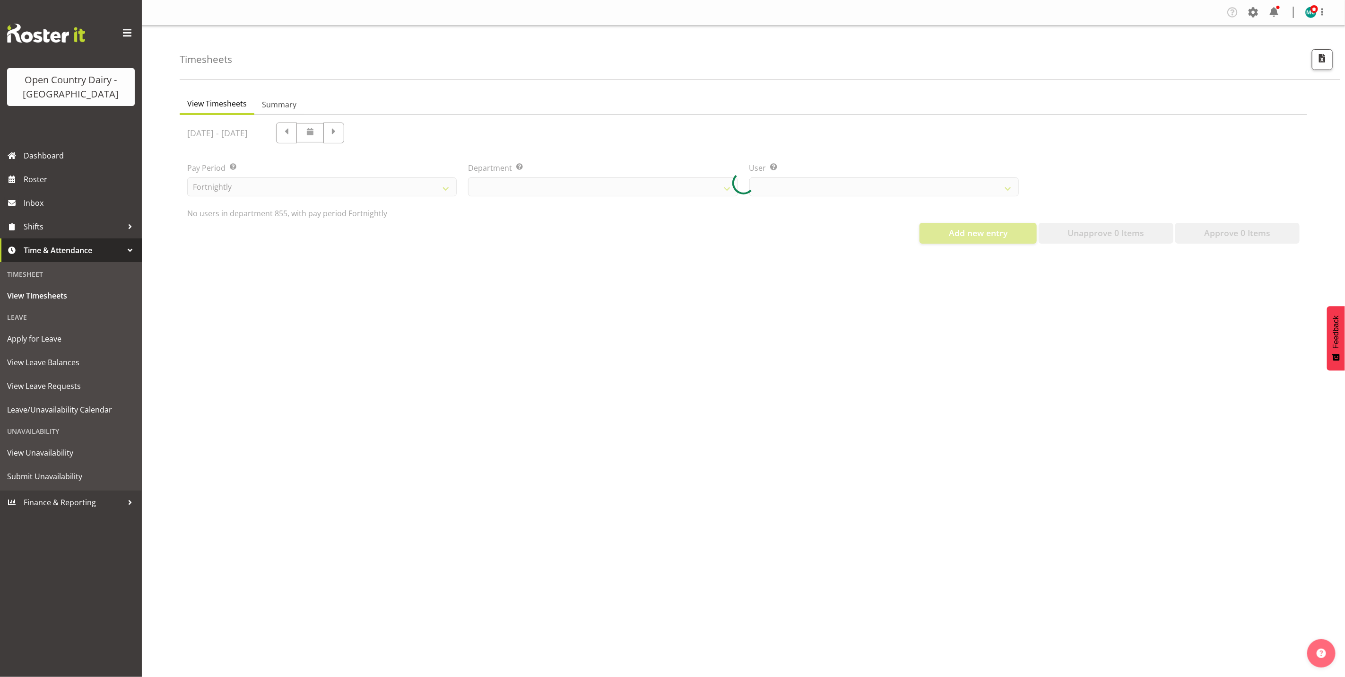
select select "668"
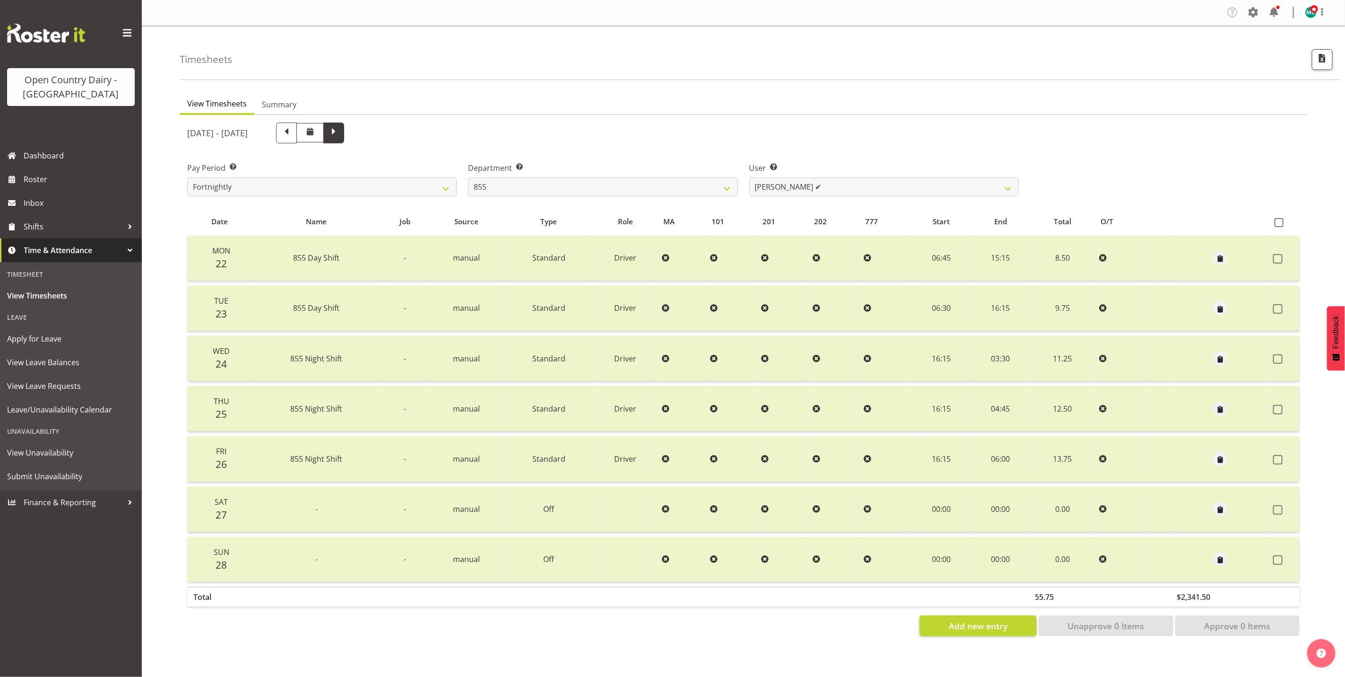
click at [340, 131] on span at bounding box center [334, 132] width 12 height 12
select select
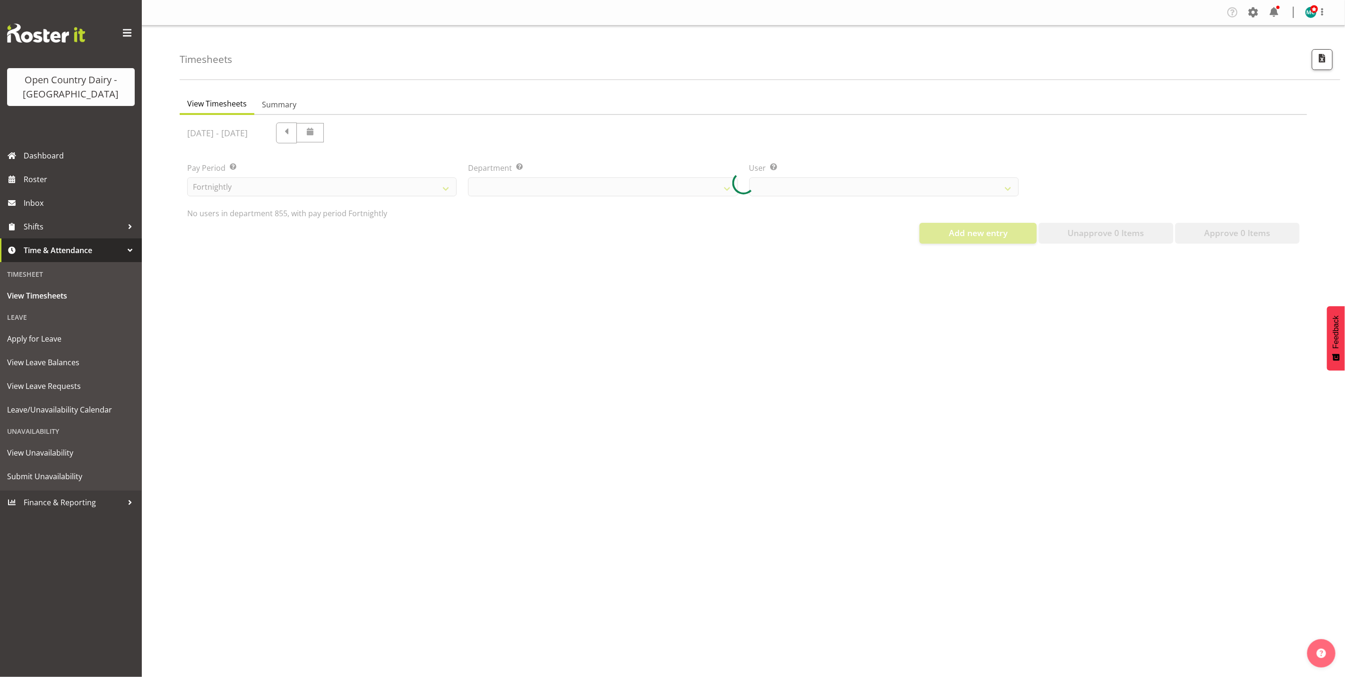
select select "668"
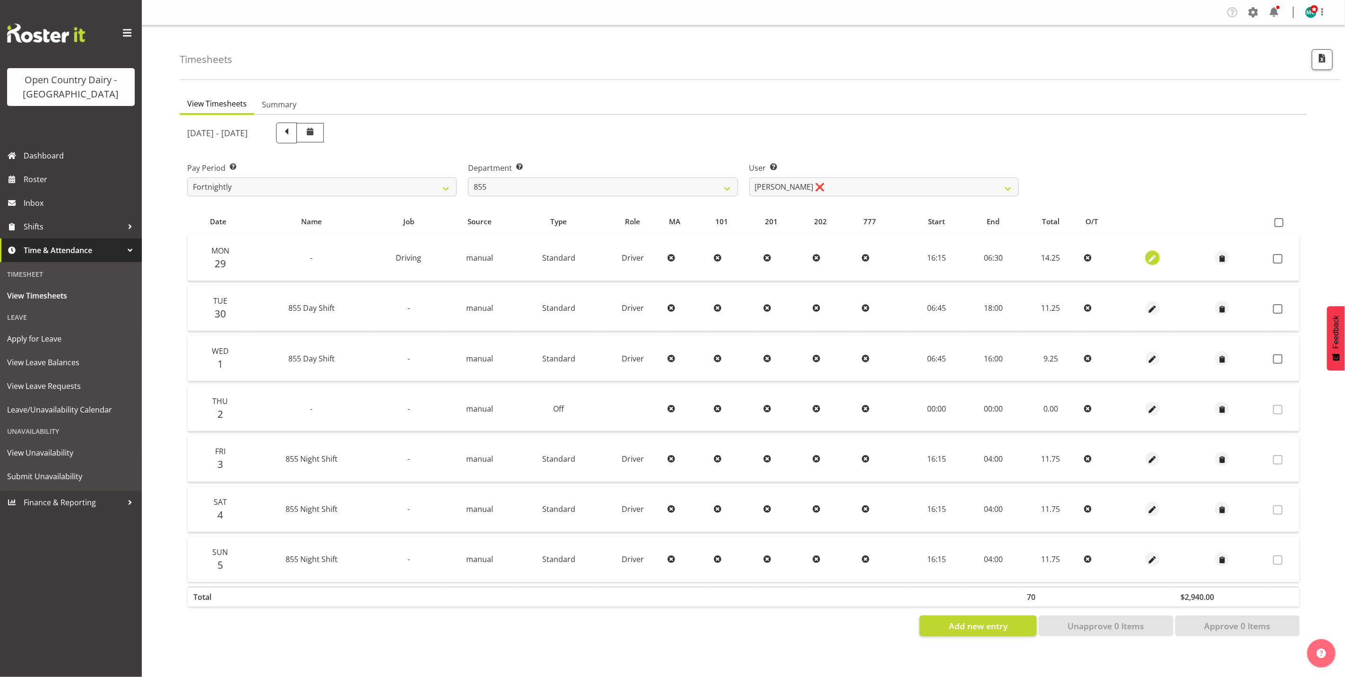
click at [1152, 258] on span "button" at bounding box center [1152, 258] width 11 height 11
select select "Standard"
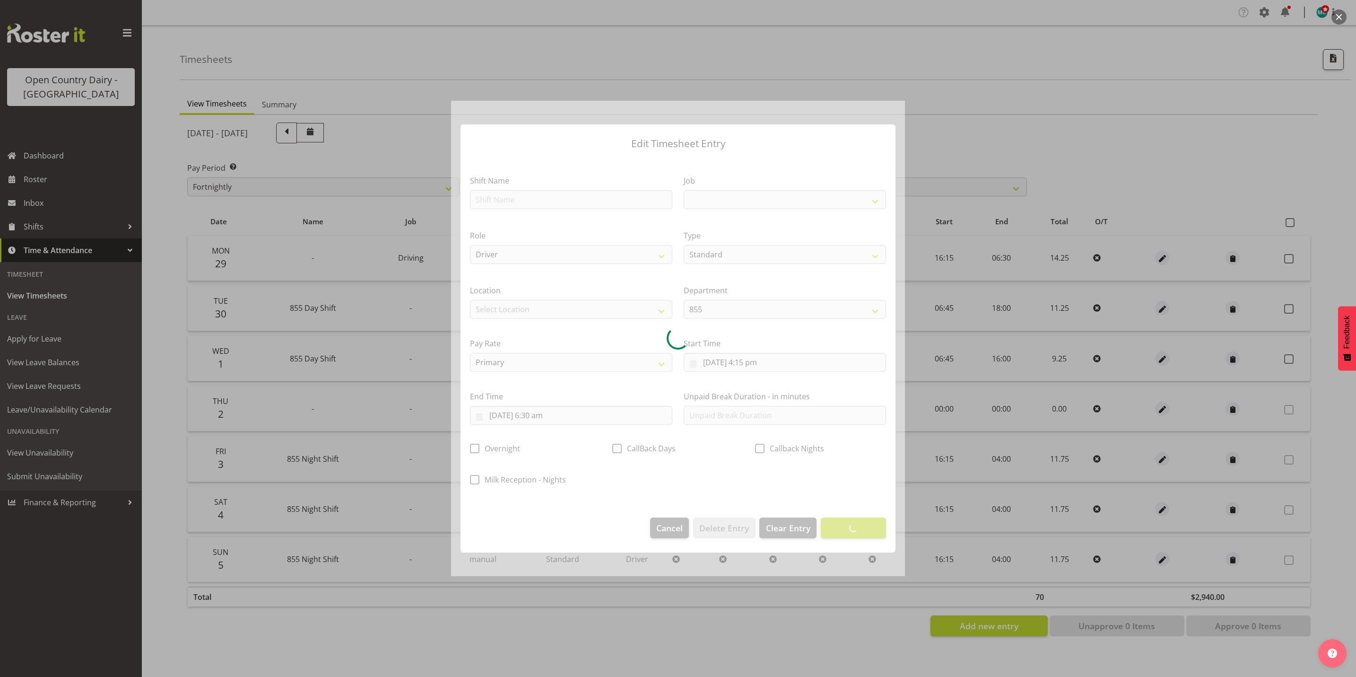
select select "10670"
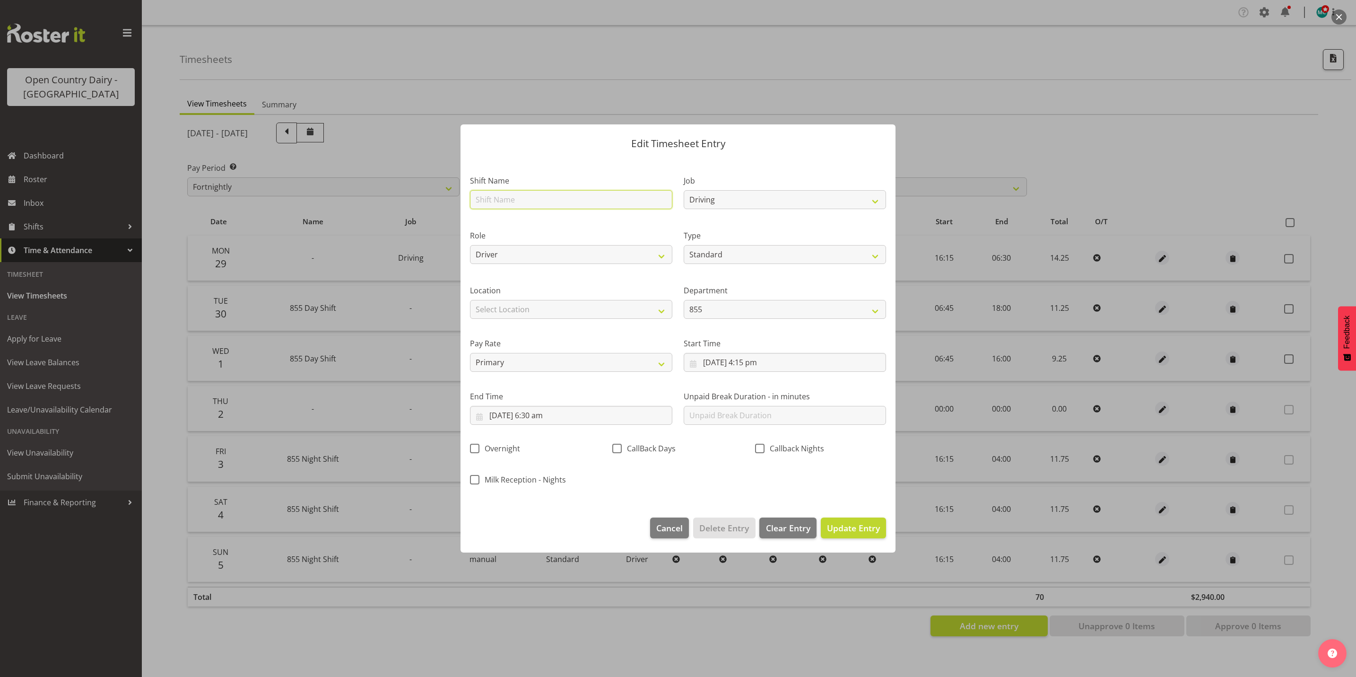
click at [599, 196] on input "text" at bounding box center [571, 199] width 202 height 19
click at [796, 253] on select "Off Standard Public Holiday Public Holiday (Worked) Day In Lieu Annual Leave Si…" at bounding box center [785, 254] width 202 height 19
select select "Off"
click at [684, 264] on select "Off Standard Public Holiday Public Holiday (Worked) Day In Lieu Annual Leave Si…" at bounding box center [785, 254] width 202 height 19
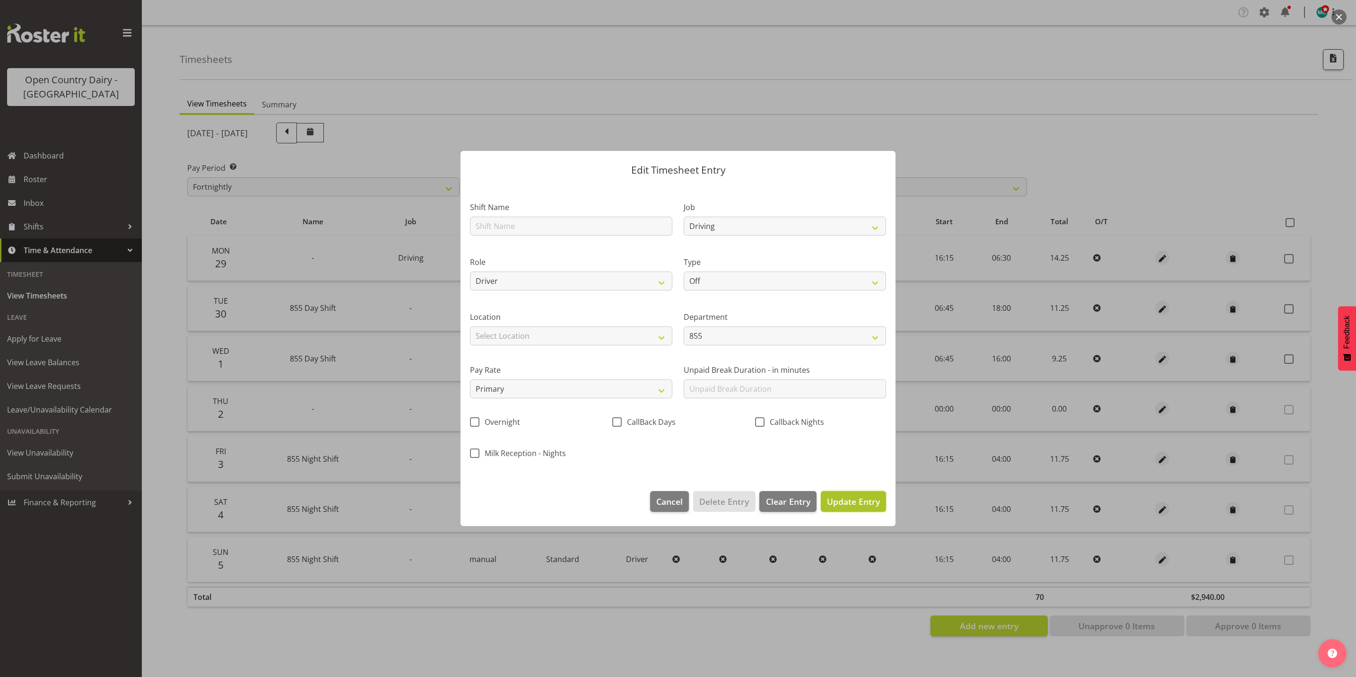
click at [848, 505] on span "Update Entry" at bounding box center [853, 501] width 53 height 11
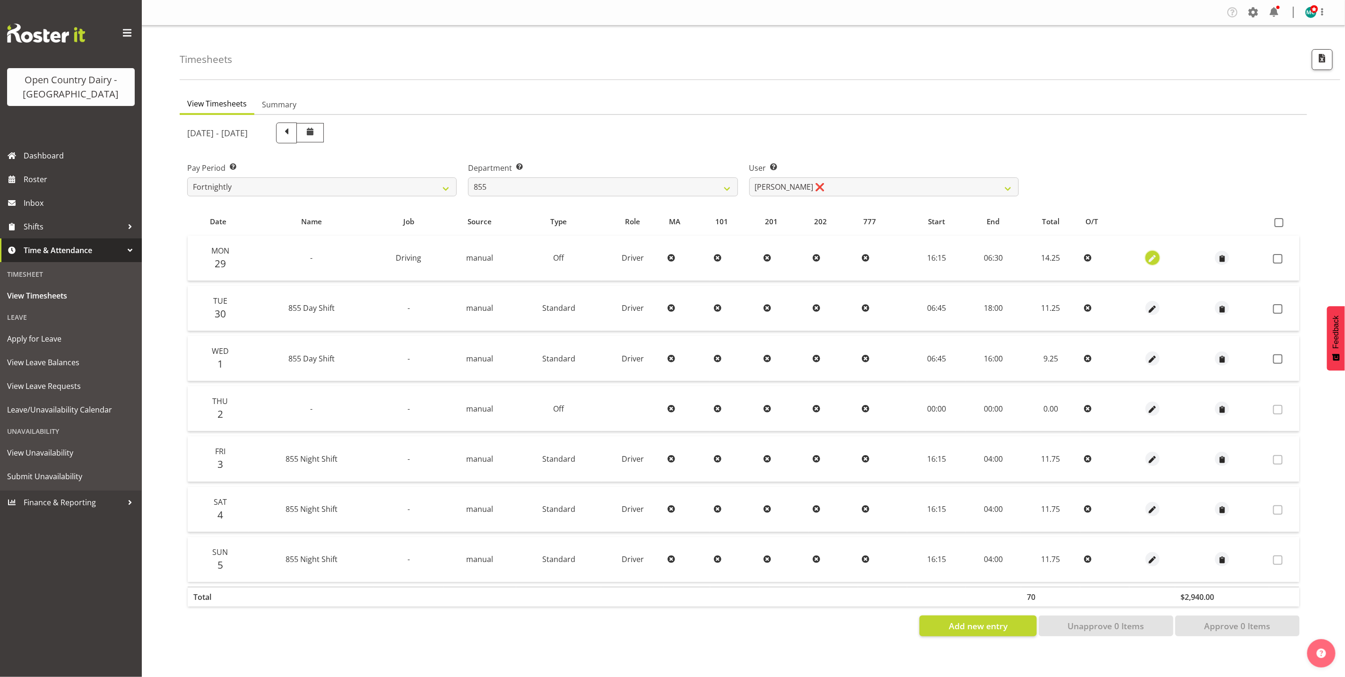
click at [1152, 257] on span "button" at bounding box center [1152, 258] width 11 height 11
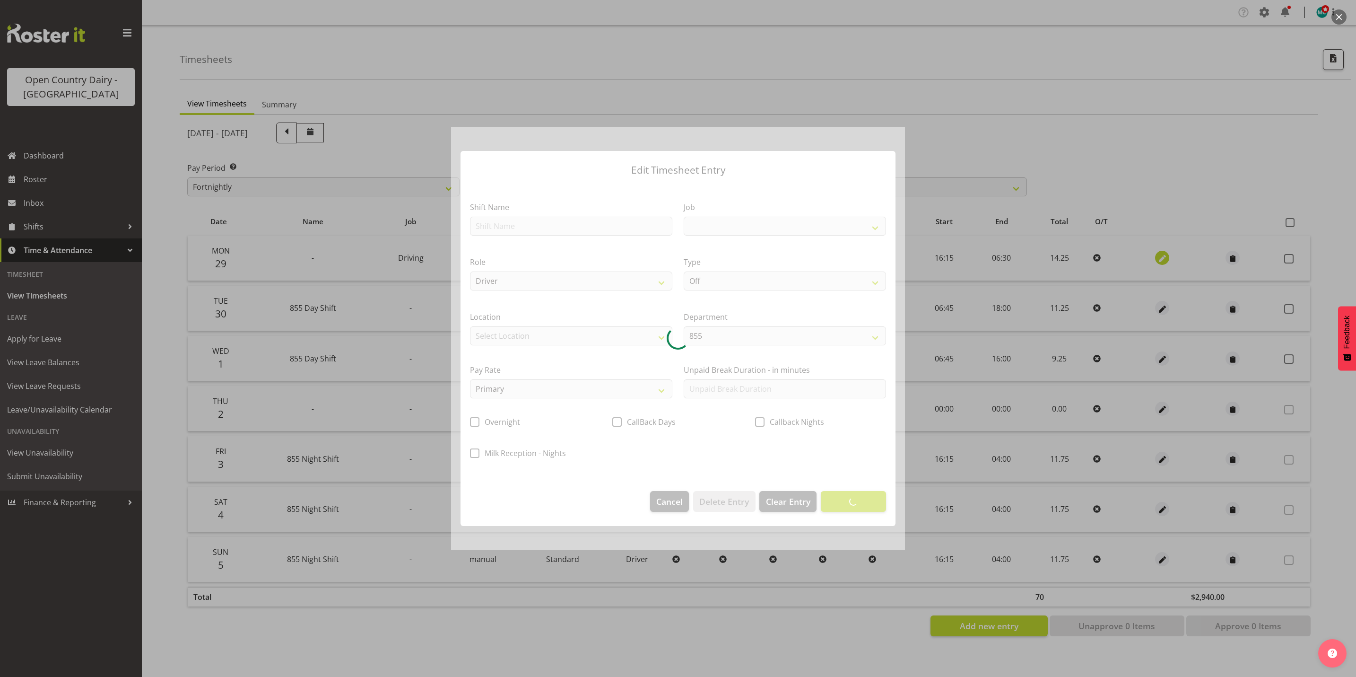
select select "10670"
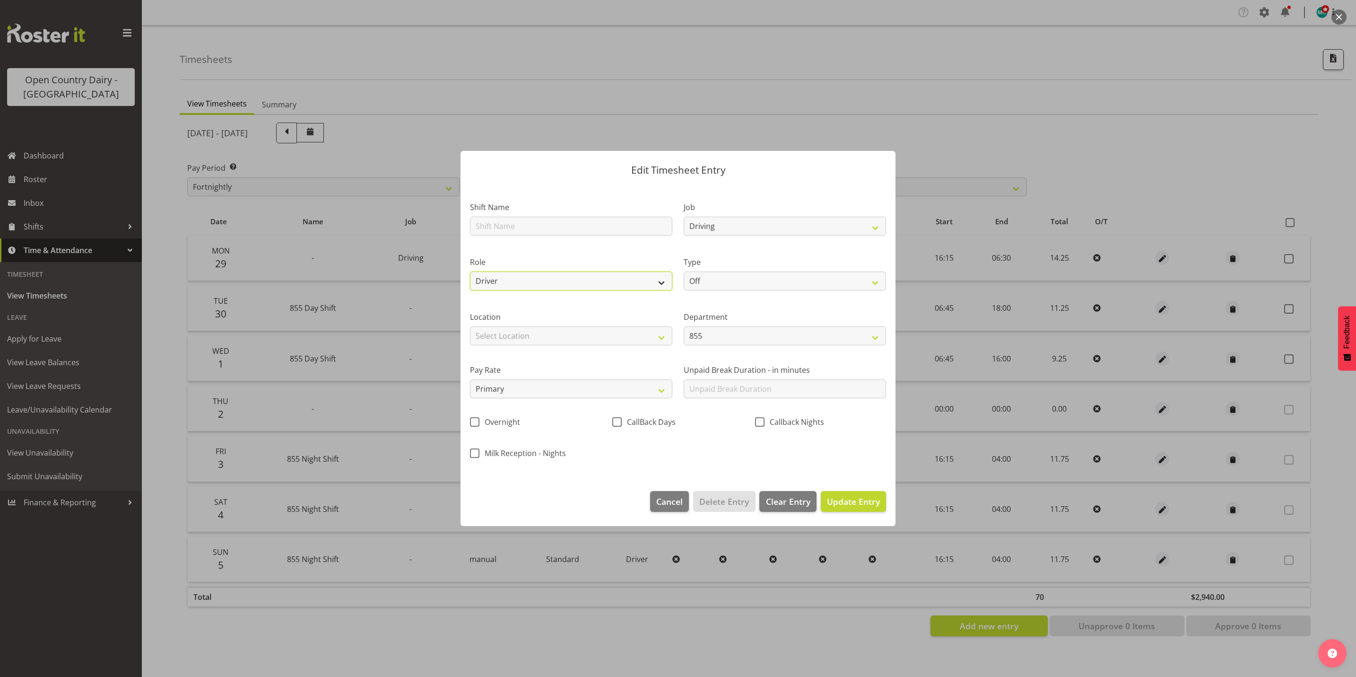
click at [627, 282] on select "Driver Driver Buddy" at bounding box center [571, 280] width 202 height 19
click at [779, 279] on select "Off Standard Public Holiday Public Holiday (Worked) Day In Lieu Annual Leave Si…" at bounding box center [785, 280] width 202 height 19
click at [873, 282] on select "Off Standard Public Holiday Public Holiday (Worked) Day In Lieu Annual Leave Si…" at bounding box center [785, 280] width 202 height 19
click at [578, 341] on select "Select Location Awarua Milk Awarua Office Freight Horotiu office Waharoa Office…" at bounding box center [571, 335] width 202 height 19
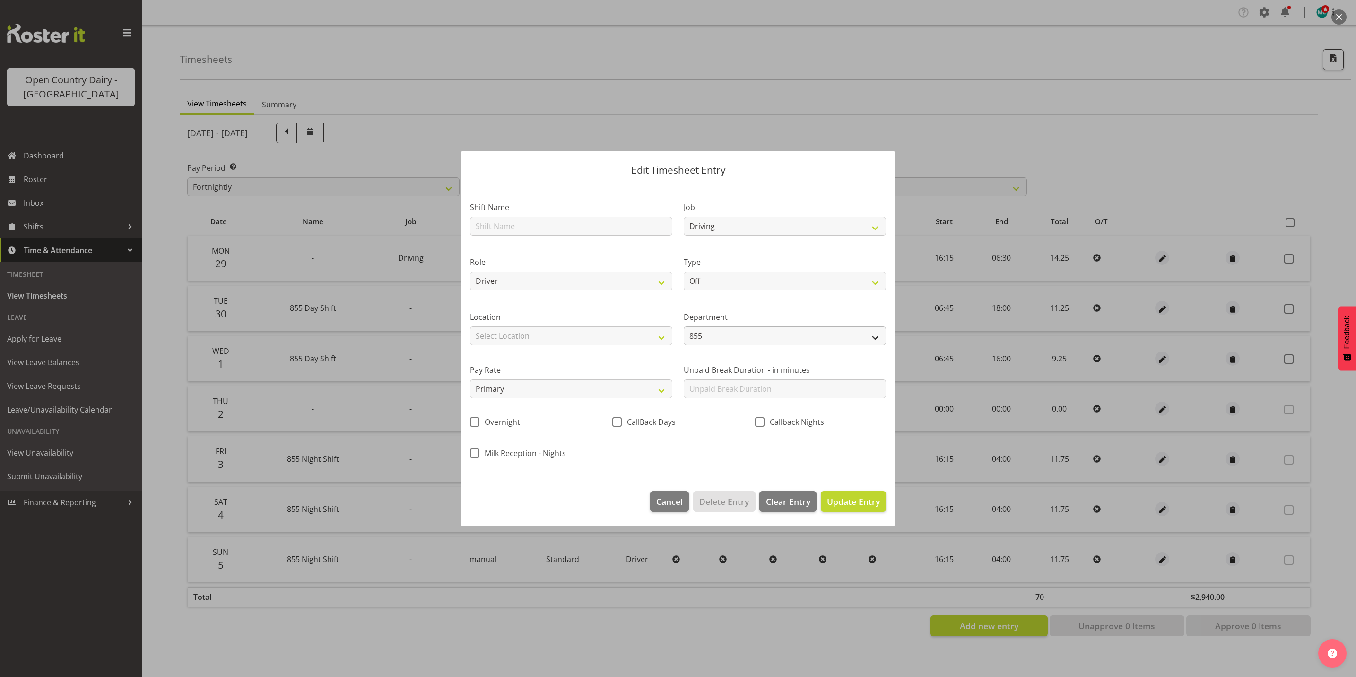
drag, startPoint x: 563, startPoint y: 471, endPoint x: 724, endPoint y: 335, distance: 210.7
click at [563, 471] on section "Shift Name Job Connecting /unconnecting Trailers Driving Meeting Milk Testing R…" at bounding box center [678, 332] width 435 height 297
click at [736, 279] on select "Off Standard Public Holiday Public Holiday (Worked) Day In Lieu Annual Leave Si…" at bounding box center [785, 280] width 202 height 19
click at [588, 464] on div "Milk Reception - Nights" at bounding box center [535, 450] width 142 height 31
drag, startPoint x: 675, startPoint y: 504, endPoint x: 769, endPoint y: 430, distance: 119.9
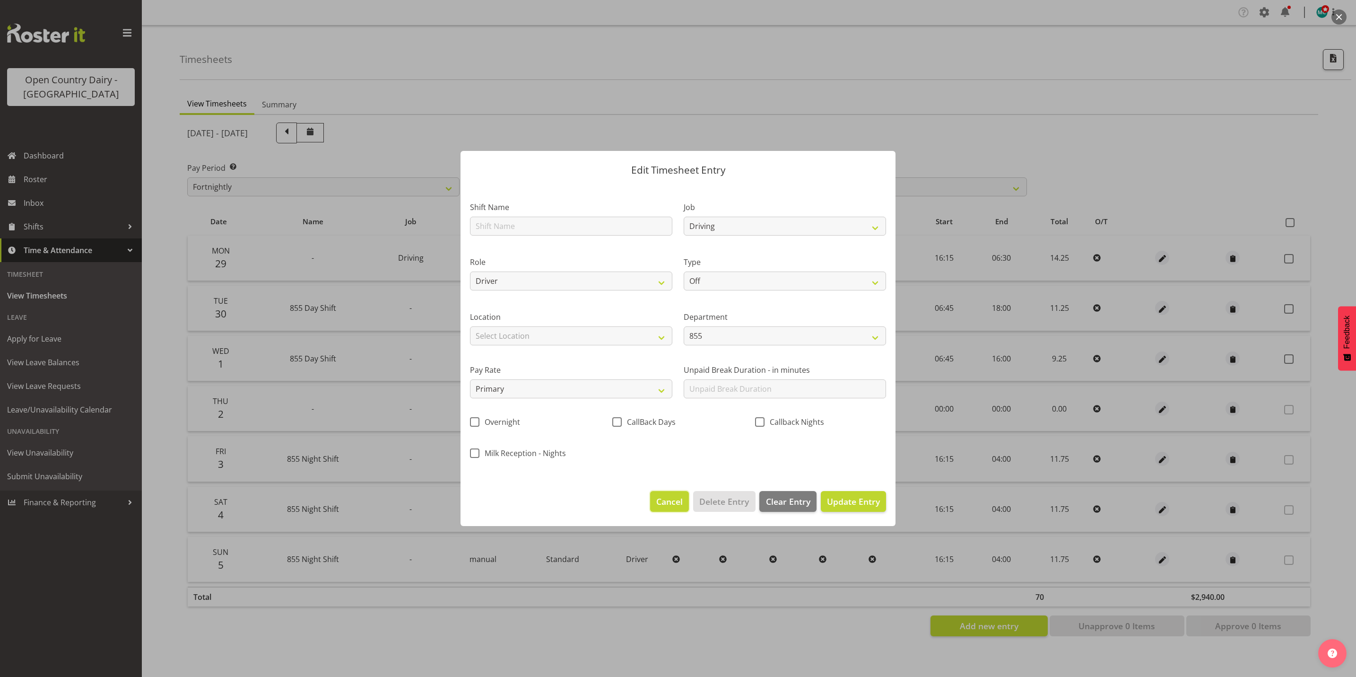
click at [676, 504] on span "Cancel" at bounding box center [669, 501] width 26 height 12
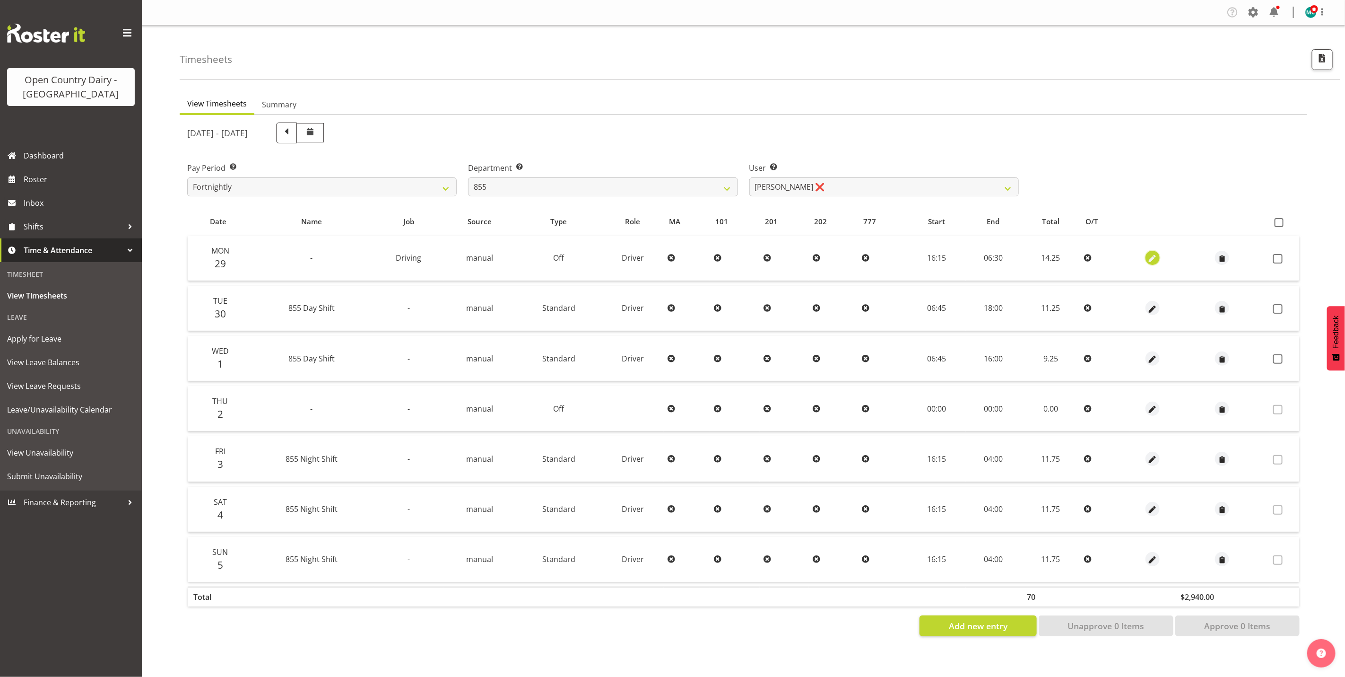
click at [1151, 258] on span "button" at bounding box center [1152, 258] width 11 height 11
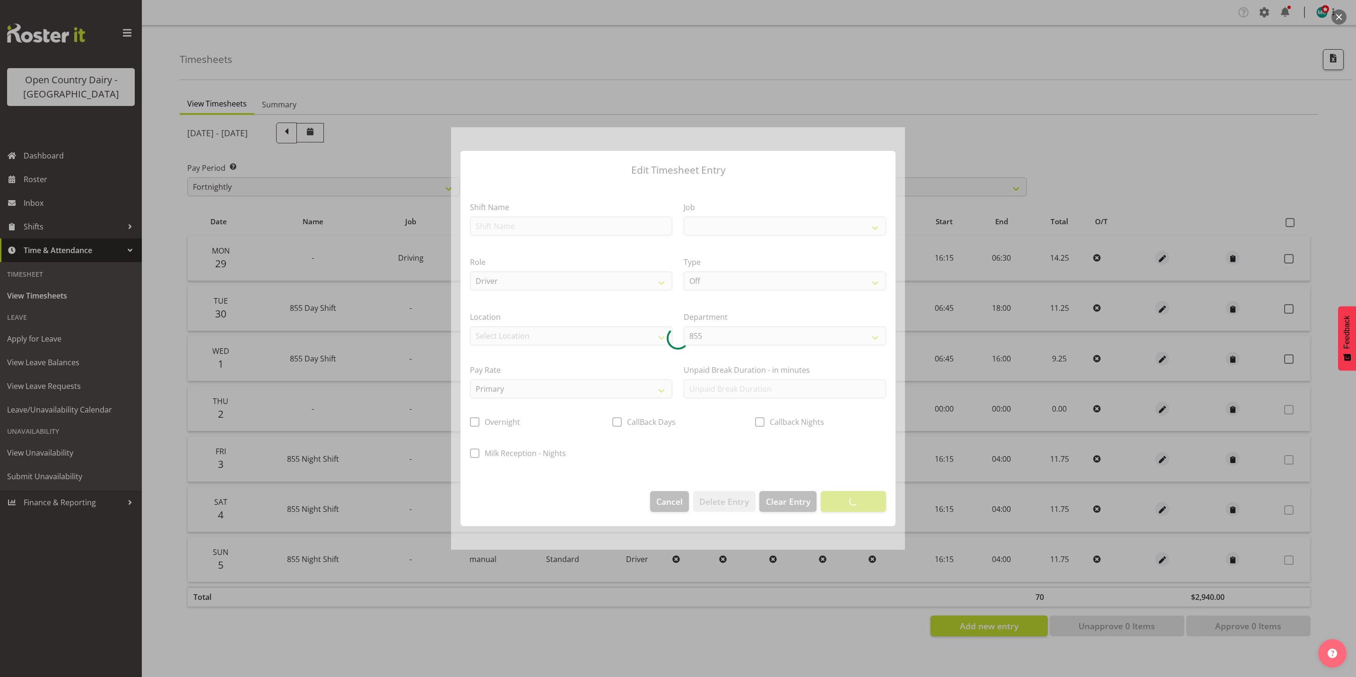
select select "10670"
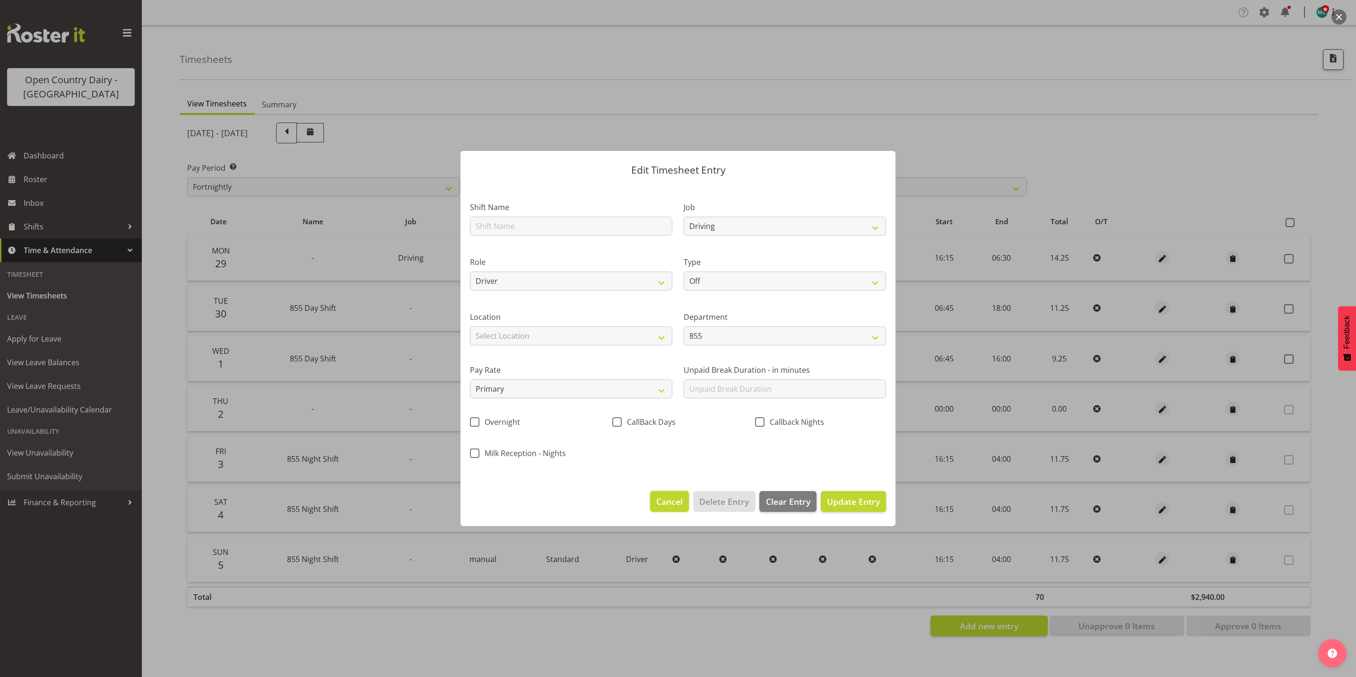
click at [671, 501] on span "Cancel" at bounding box center [669, 501] width 26 height 12
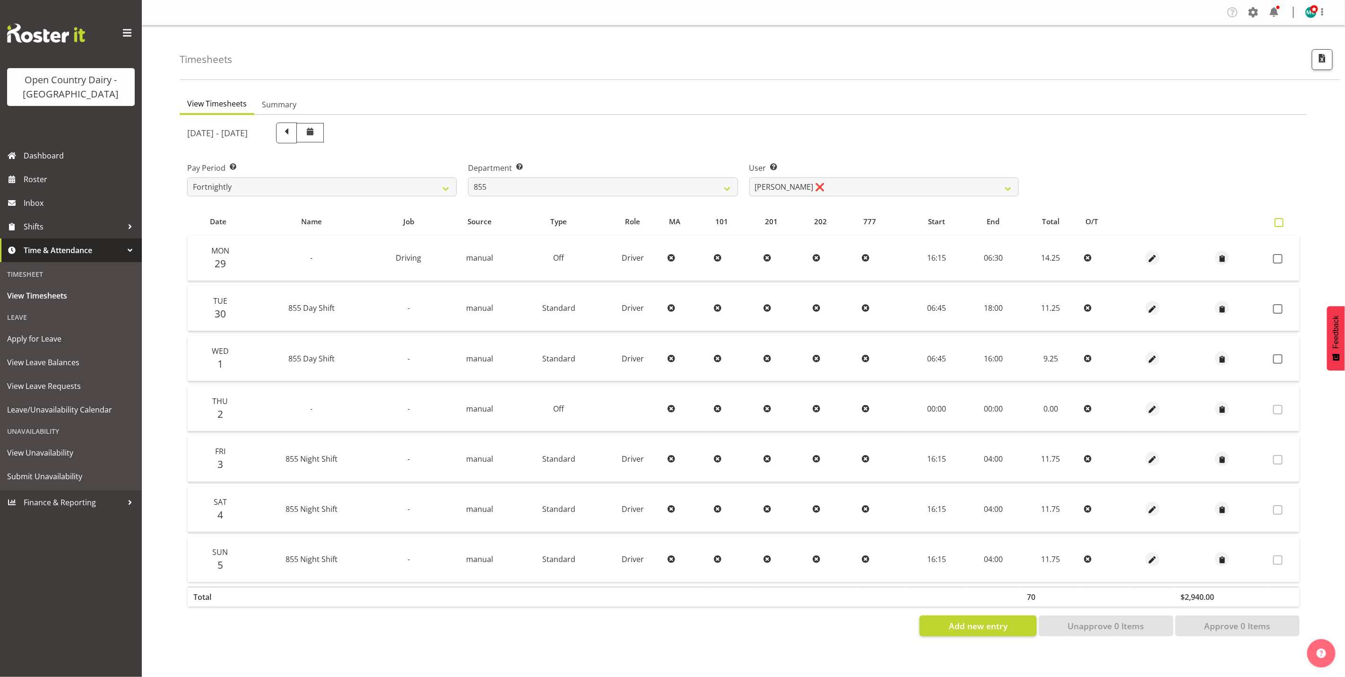
click at [1279, 223] on span at bounding box center [1279, 222] width 9 height 9
click at [1279, 223] on input "checkbox" at bounding box center [1278, 222] width 6 height 6
checkbox input "true"
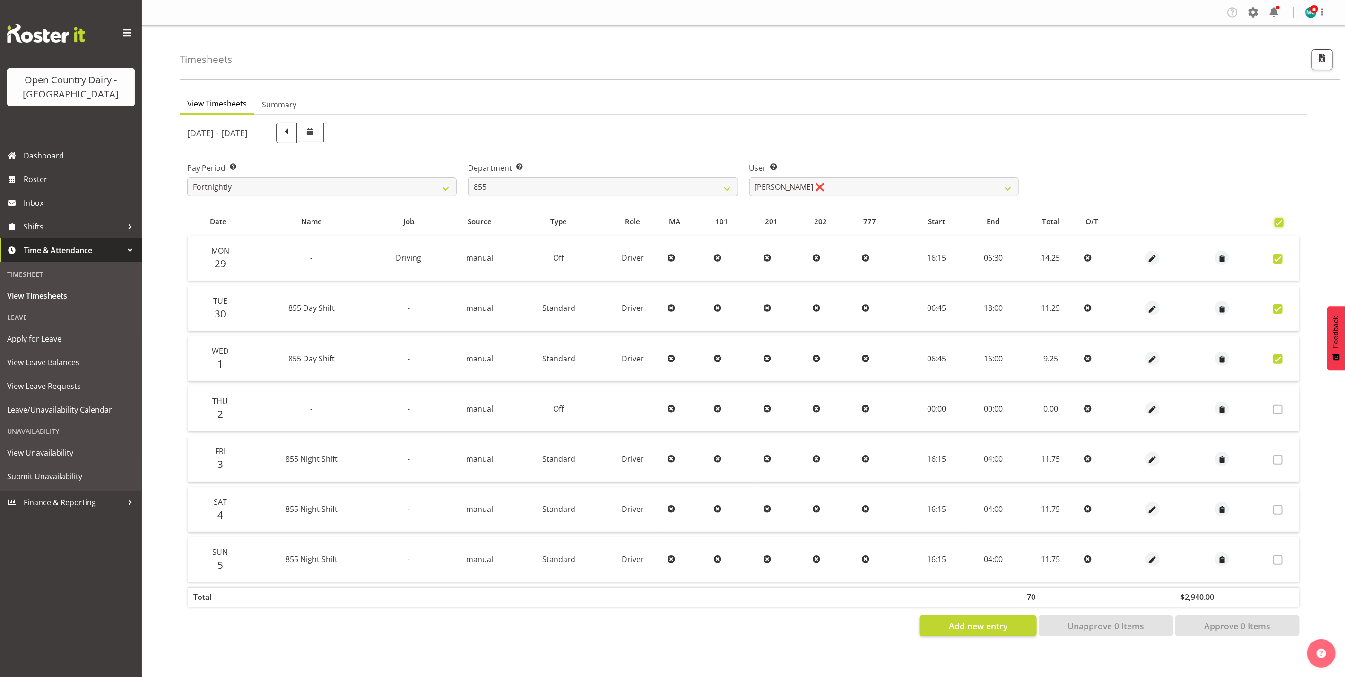
checkbox input "true"
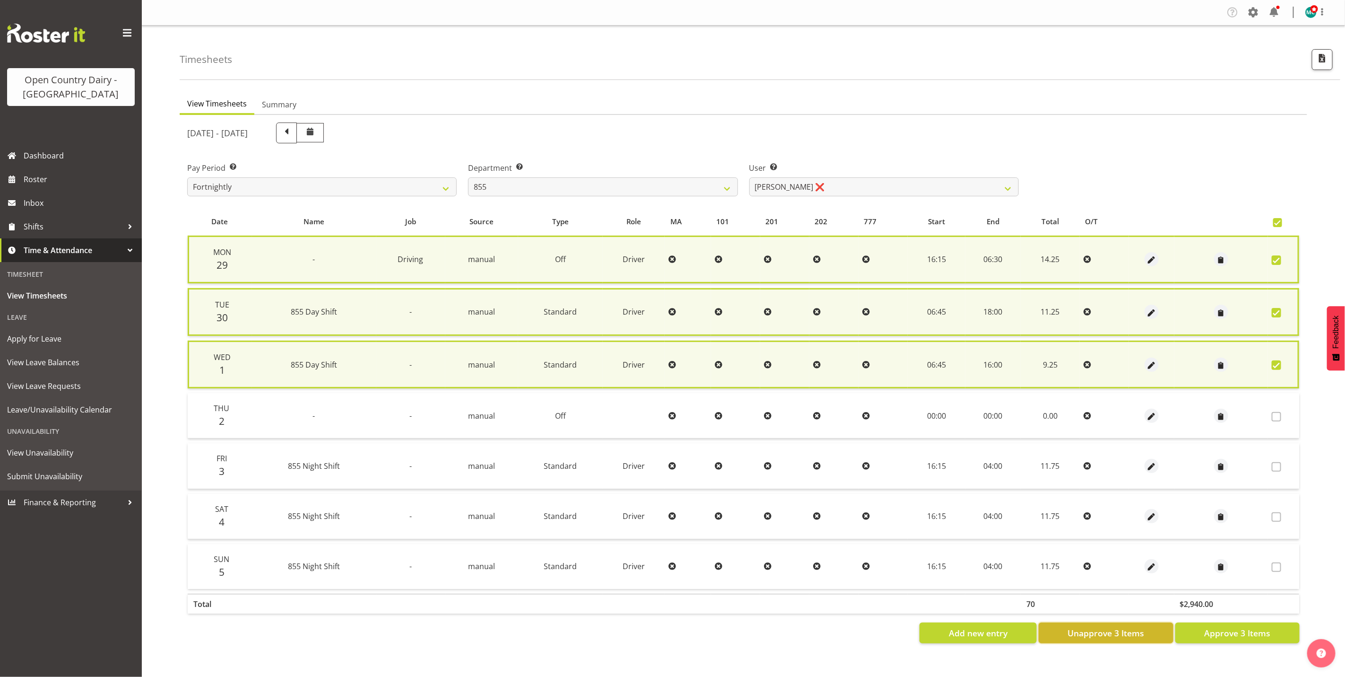
click at [1131, 628] on span "Unapprove 3 Items" at bounding box center [1106, 633] width 77 height 12
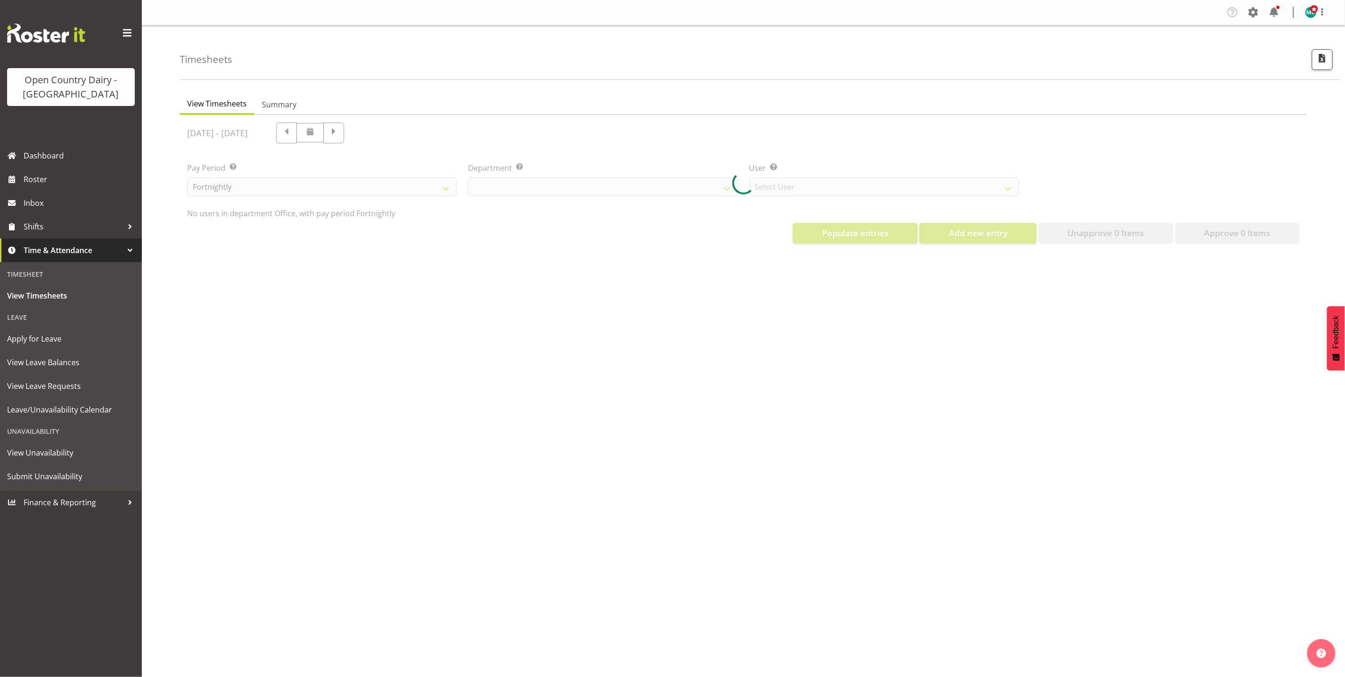
select select "699"
select select "8449"
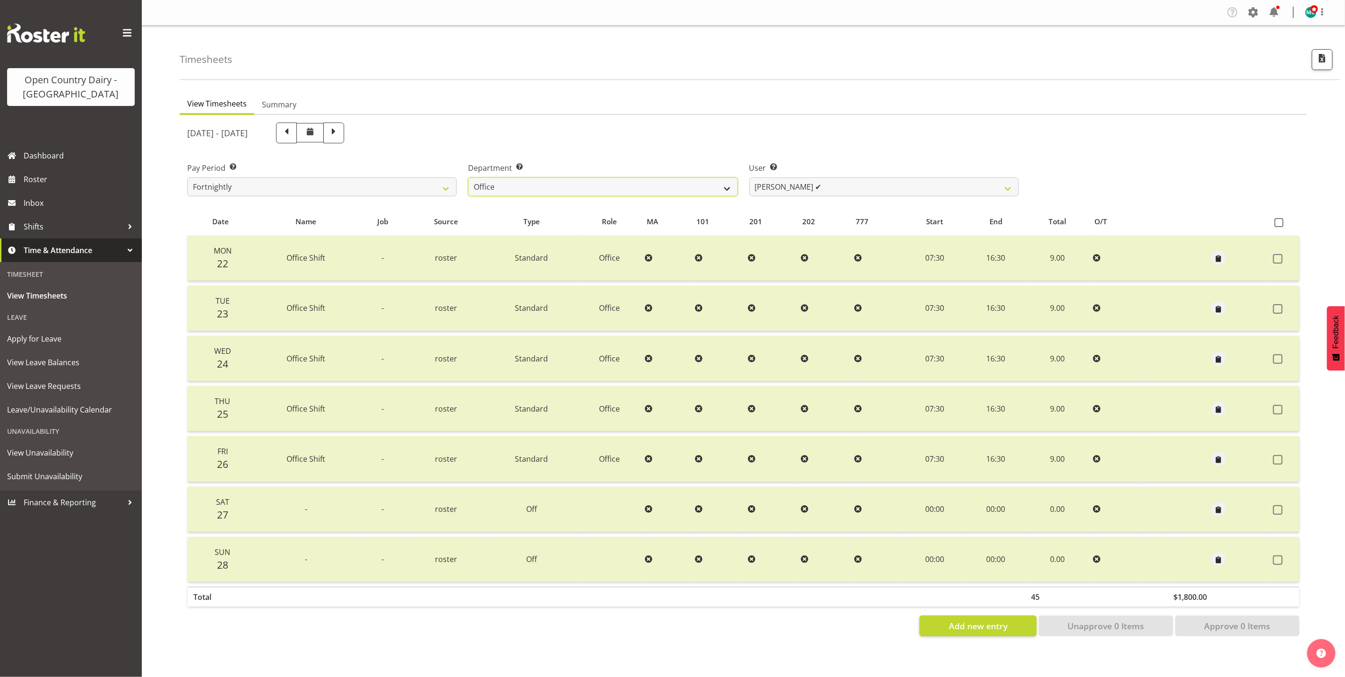
click at [535, 186] on select "734 735 736 737 738 739 851 853 854 855 856 858 861 862 865 867-9032 868 869 87…" at bounding box center [603, 186] width 270 height 19
drag, startPoint x: 840, startPoint y: 192, endPoint x: 626, endPoint y: 206, distance: 215.1
click at [840, 192] on select "Clare Welland ✔ Corey Millan ✔ Jessica Greenwood ❌ Michael Campbell ✔ Michelle …" at bounding box center [884, 186] width 270 height 19
click at [633, 186] on select "734 735 736 737 738 739 851 853 854 855 856 858 861 862 865 867-9032 868 869 87…" at bounding box center [603, 186] width 270 height 19
select select "668"
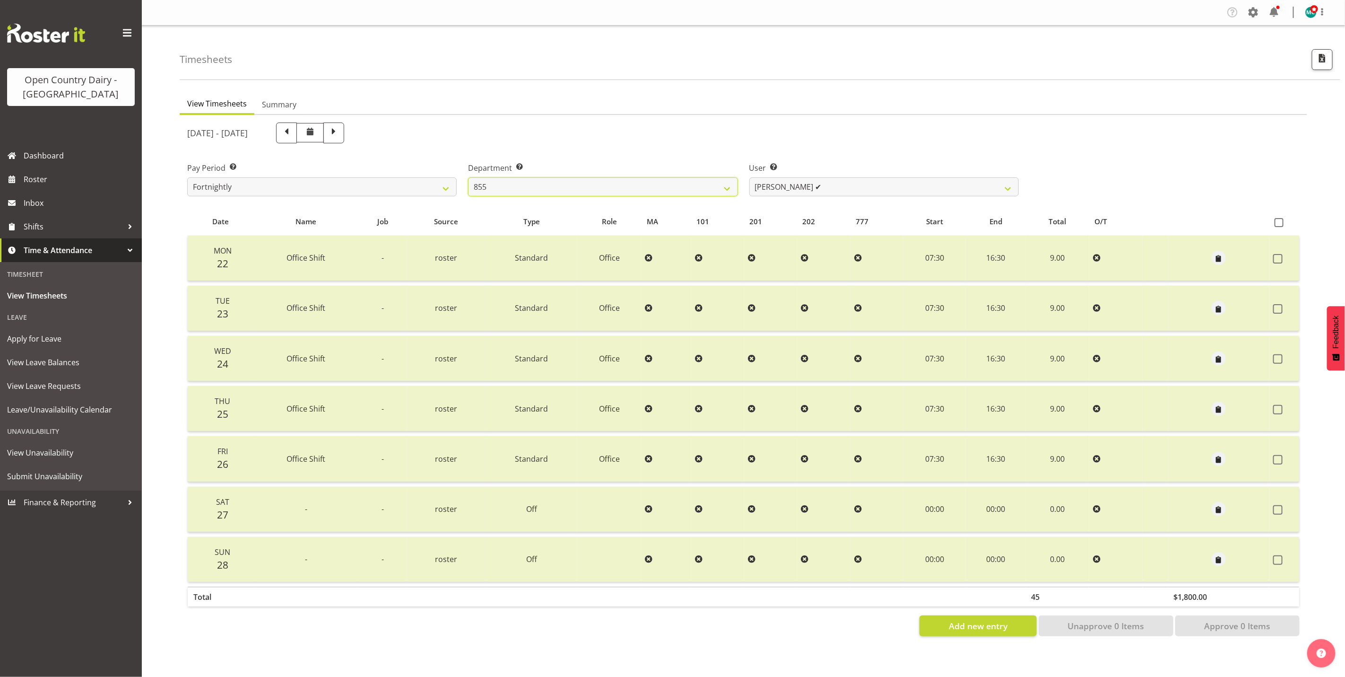
click at [468, 177] on select "734 735 736 737 738 739 851 853 854 855 856 858 861 862 865 867-9032 868 869 87…" at bounding box center [603, 186] width 270 height 19
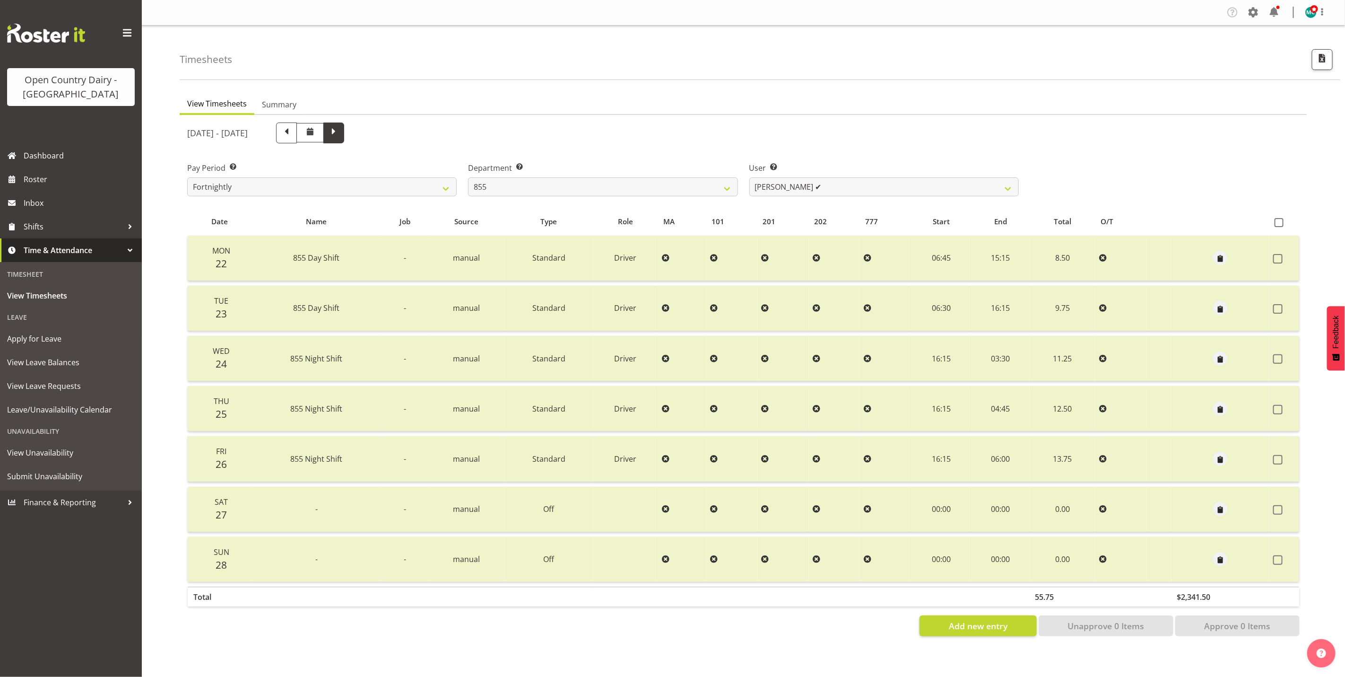
click at [340, 136] on span at bounding box center [334, 132] width 12 height 12
select select
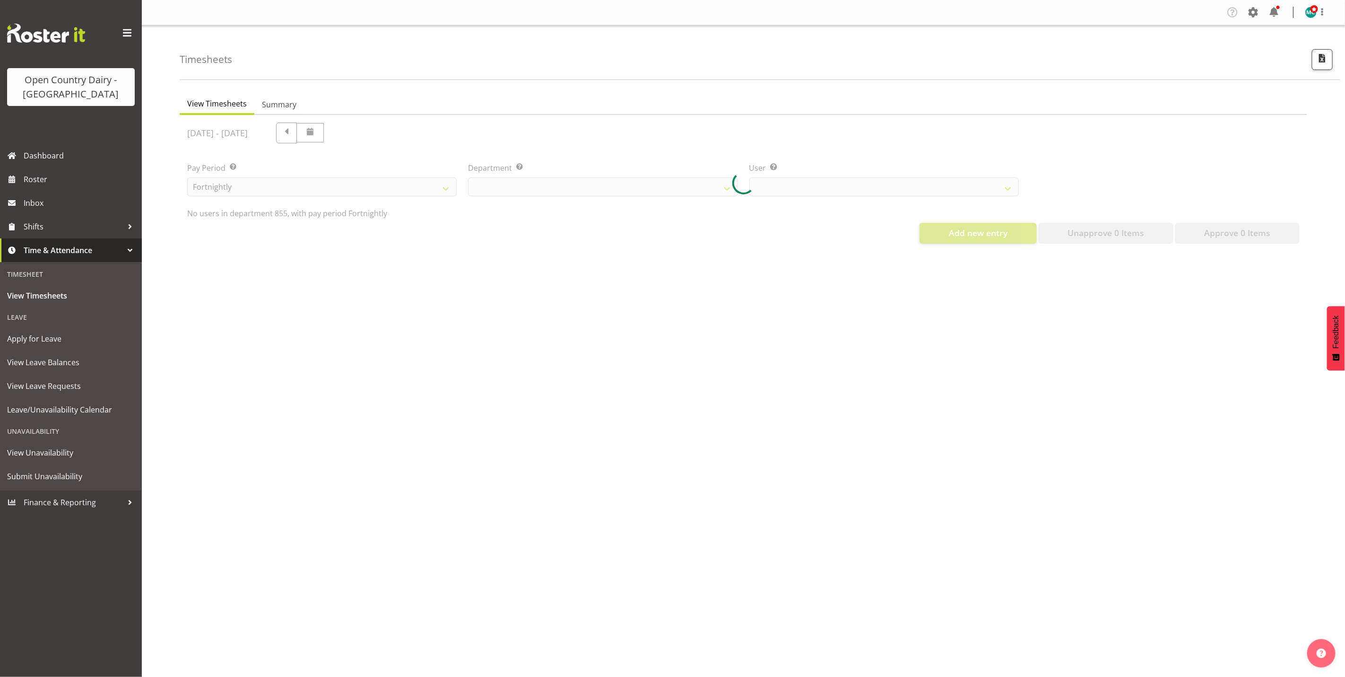
select select "668"
